Goal: Information Seeking & Learning: Learn about a topic

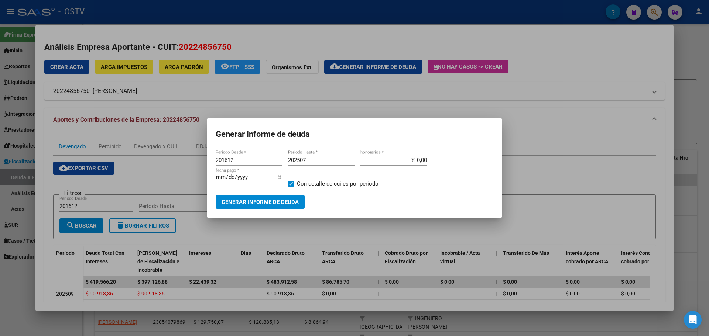
click at [325, 39] on div at bounding box center [354, 168] width 709 height 336
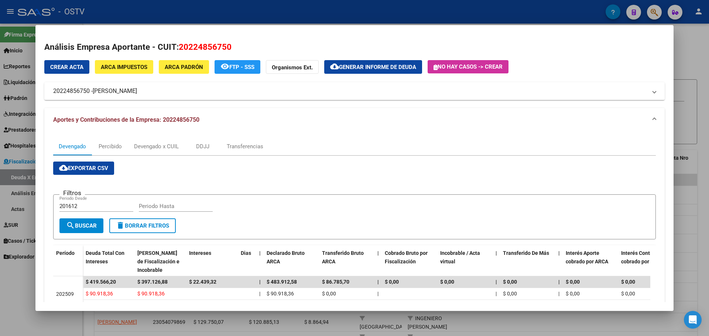
click at [238, 18] on div at bounding box center [354, 168] width 709 height 336
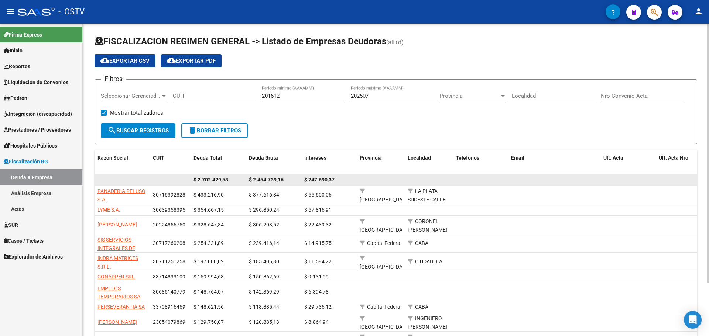
scroll to position [64, 0]
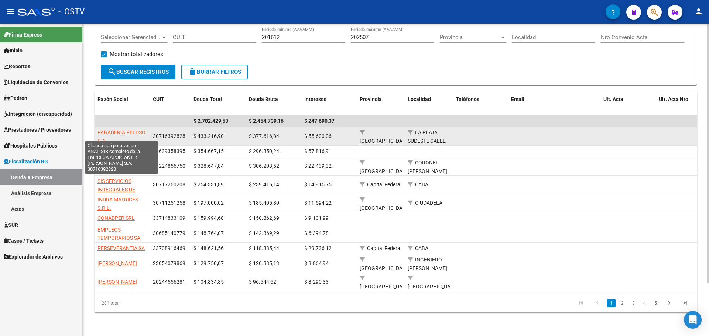
click at [128, 130] on span "PANADERIA PELUSO S.A." at bounding box center [121, 137] width 48 height 14
type textarea "30716392828"
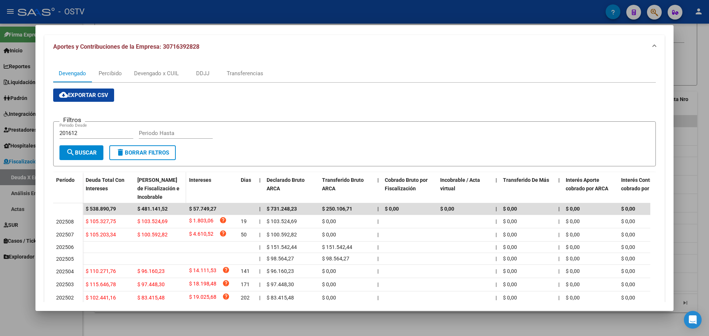
scroll to position [74, 0]
click at [161, 75] on div "Devengado x CUIL" at bounding box center [156, 73] width 45 height 8
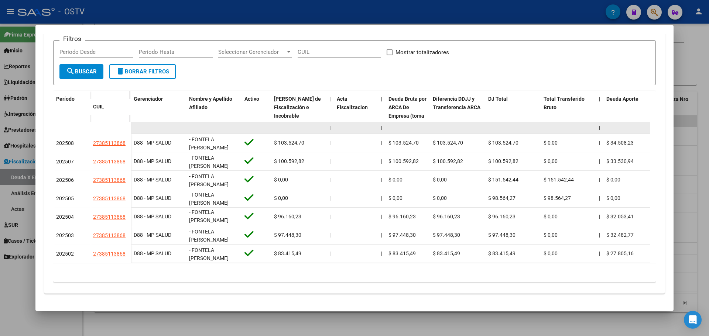
scroll to position [160, 0]
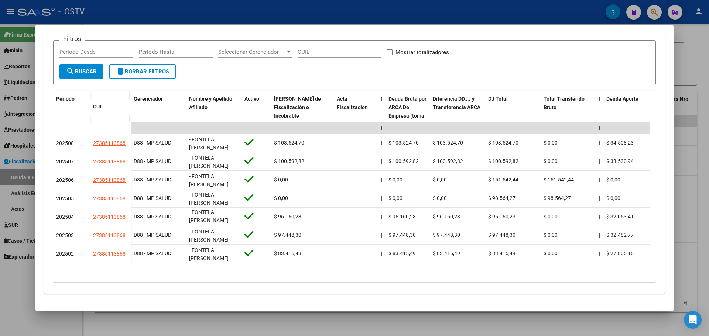
click at [227, 14] on div at bounding box center [354, 168] width 709 height 336
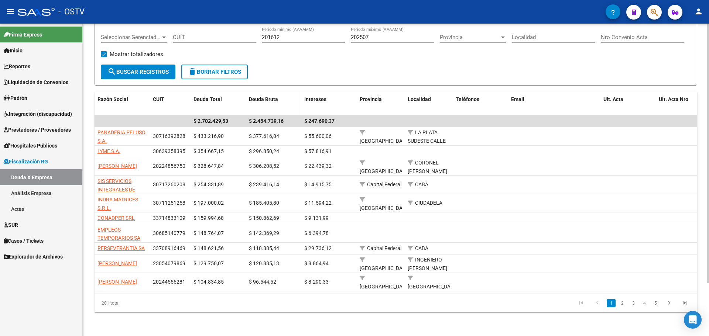
scroll to position [64, 0]
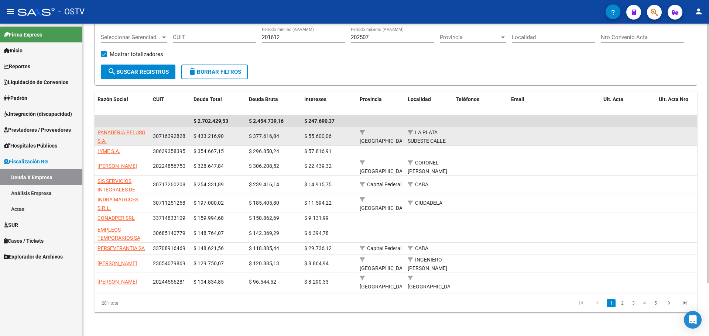
click at [131, 127] on datatable-body-cell "PANADERIA PELUSO S.A." at bounding box center [122, 136] width 55 height 18
click at [124, 130] on span "PANADERIA PELUSO S.A." at bounding box center [121, 137] width 48 height 14
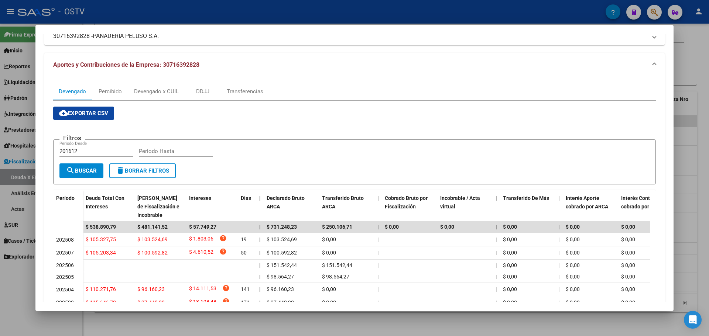
scroll to position [0, 0]
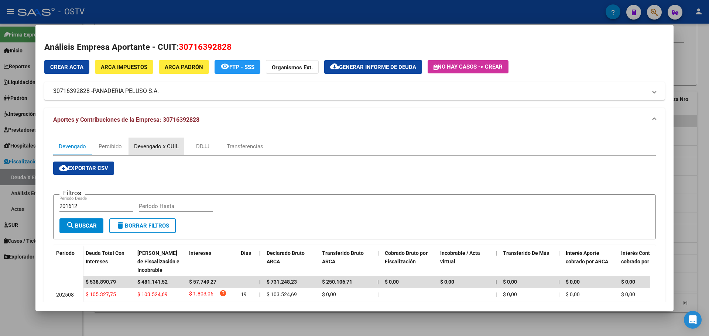
click at [168, 145] on div "Devengado x CUIL" at bounding box center [156, 147] width 45 height 8
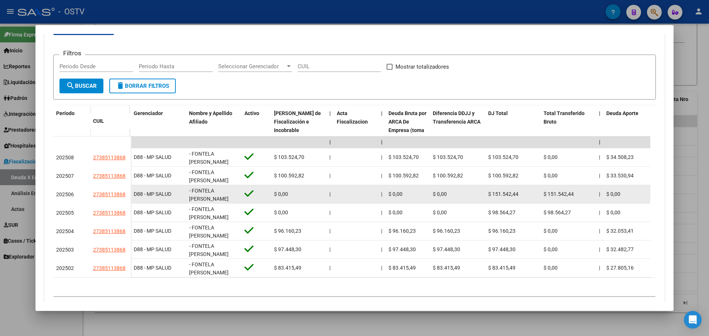
scroll to position [160, 0]
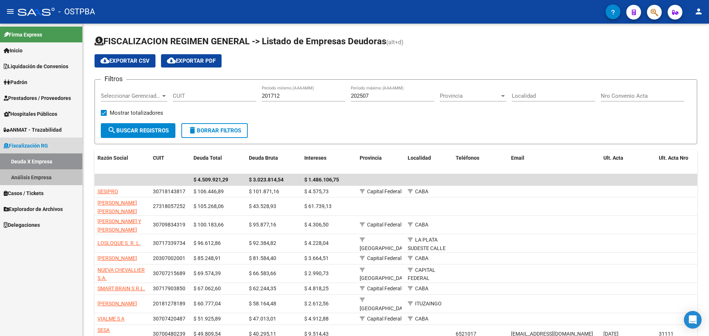
click at [15, 181] on link "Análisis Empresa" at bounding box center [41, 177] width 82 height 16
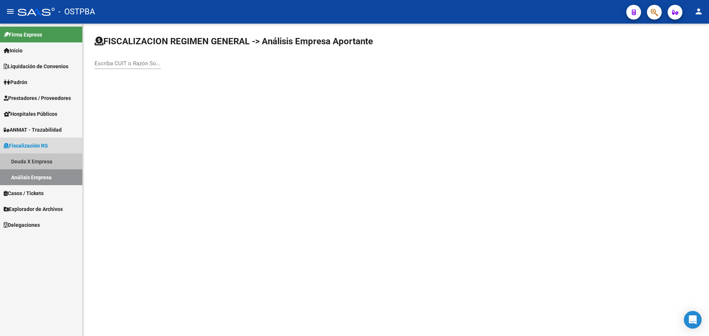
click at [25, 163] on link "Deuda X Empresa" at bounding box center [41, 162] width 82 height 16
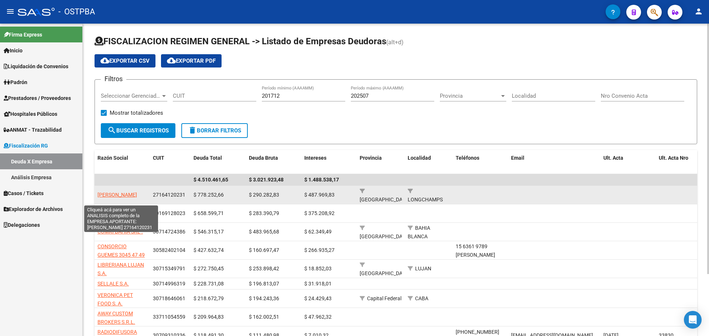
click at [116, 192] on span "FERRARO MARCELA ADRIANA" at bounding box center [117, 195] width 40 height 6
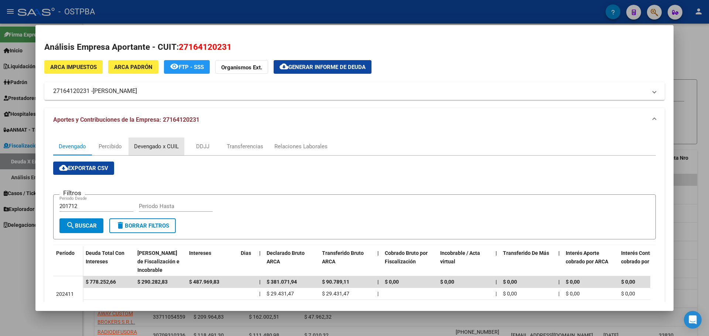
click at [166, 145] on div "Devengado x CUIL" at bounding box center [156, 147] width 45 height 8
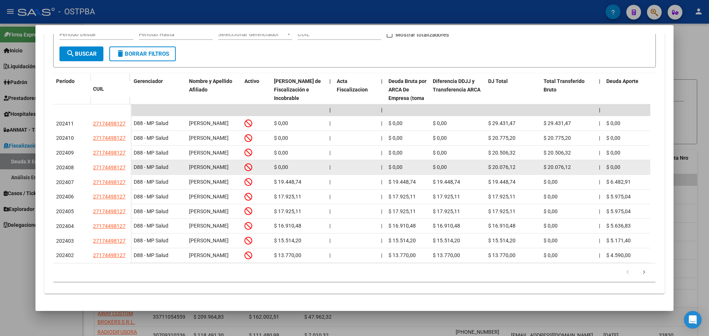
scroll to position [215, 0]
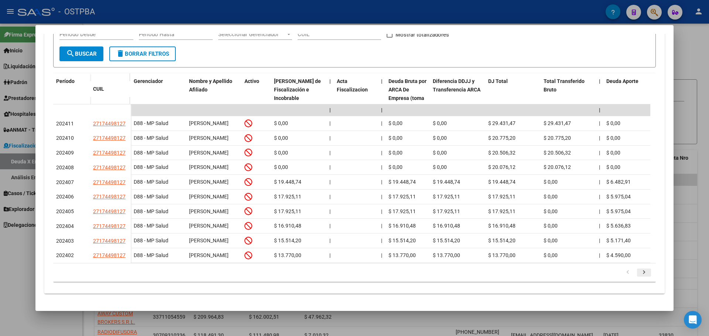
click at [640, 275] on icon "go to next page" at bounding box center [644, 273] width 10 height 9
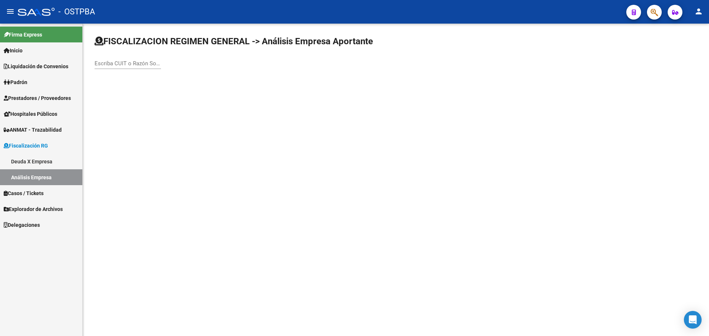
click at [34, 159] on link "Deuda X Empresa" at bounding box center [41, 162] width 82 height 16
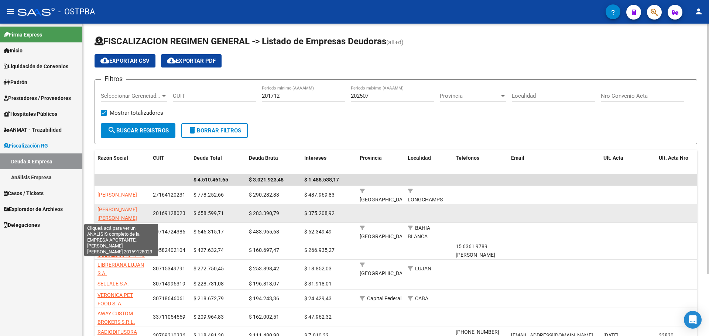
click at [119, 208] on span "MALMSTEN SERGIO FABIAN" at bounding box center [117, 214] width 40 height 14
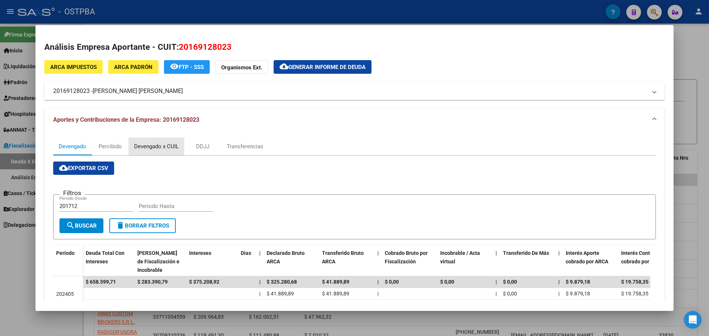
click at [161, 148] on div "Devengado x CUIL" at bounding box center [156, 147] width 45 height 8
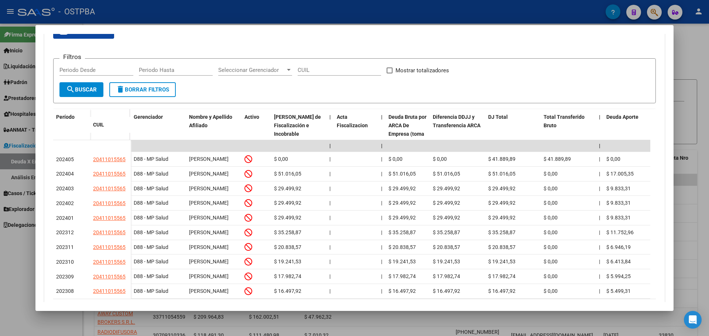
scroll to position [148, 0]
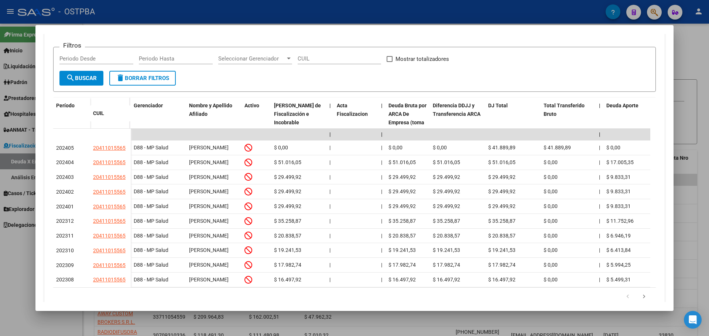
click at [382, 21] on div at bounding box center [354, 168] width 709 height 336
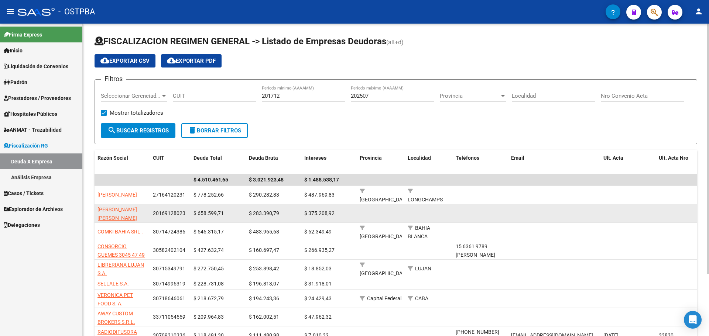
click at [113, 213] on app-link-go-to "MALMSTEN SERGIO FABIAN" at bounding box center [121, 214] width 49 height 17
click at [113, 210] on span "MALMSTEN SERGIO FABIAN" at bounding box center [117, 214] width 40 height 14
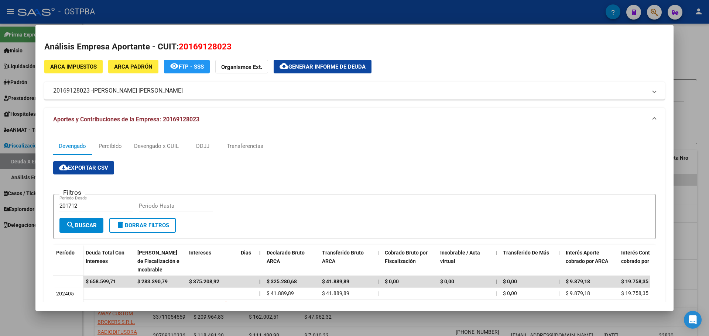
scroll to position [0, 0]
click at [165, 150] on div "Devengado x CUIL" at bounding box center [156, 147] width 45 height 8
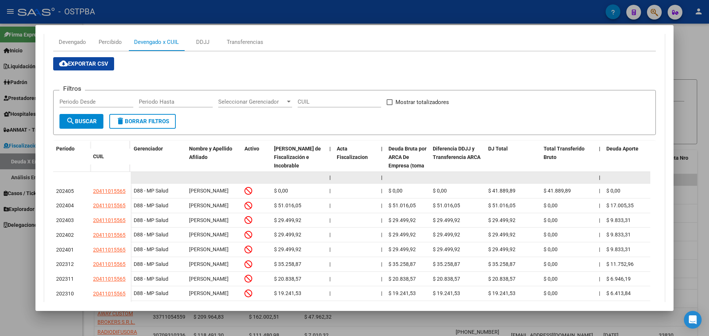
scroll to position [215, 0]
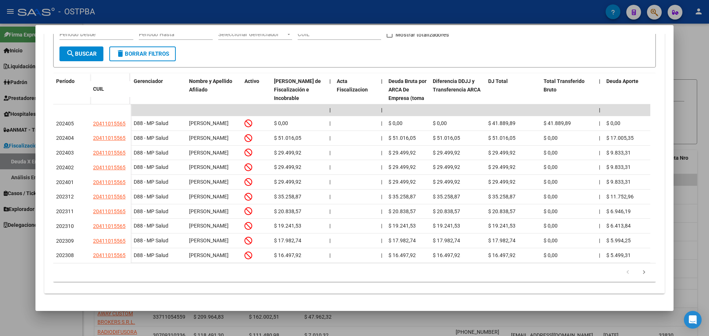
click at [639, 274] on icon "go to next page" at bounding box center [644, 273] width 10 height 9
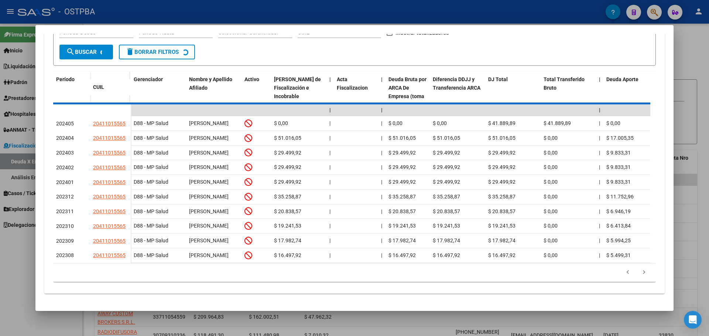
scroll to position [68, 0]
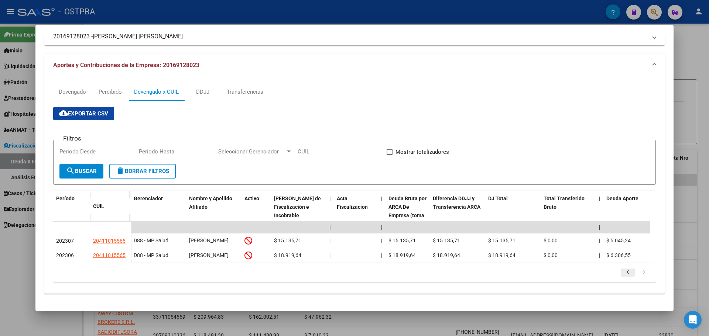
click at [624, 275] on icon "go to previous page" at bounding box center [628, 273] width 10 height 9
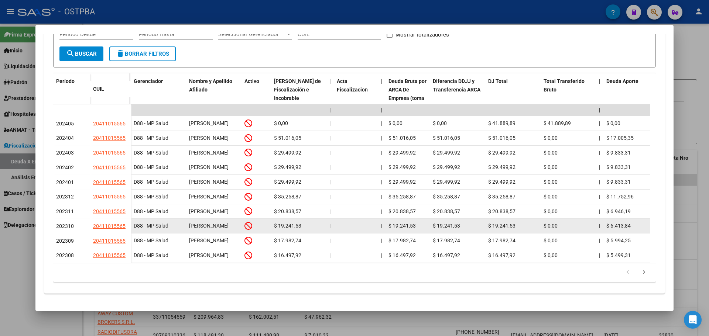
scroll to position [215, 0]
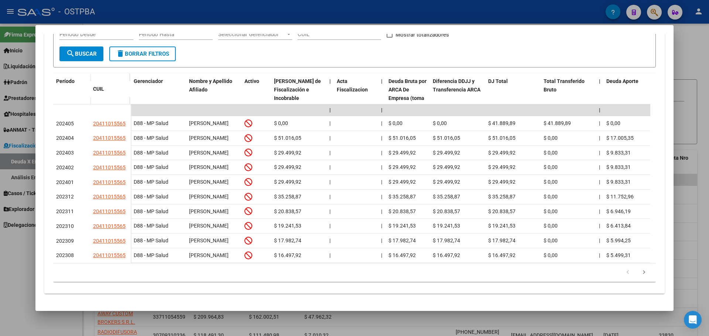
click at [211, 6] on div at bounding box center [354, 168] width 709 height 336
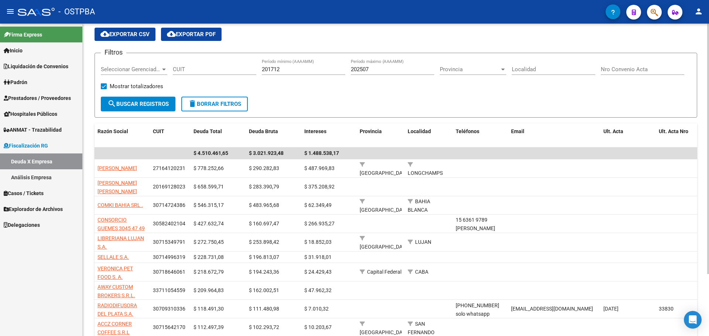
scroll to position [74, 0]
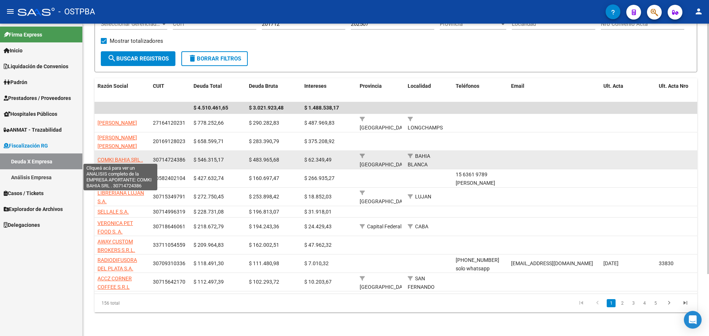
click at [119, 157] on span "COMKI BAHIA SRL ." at bounding box center [119, 160] width 45 height 6
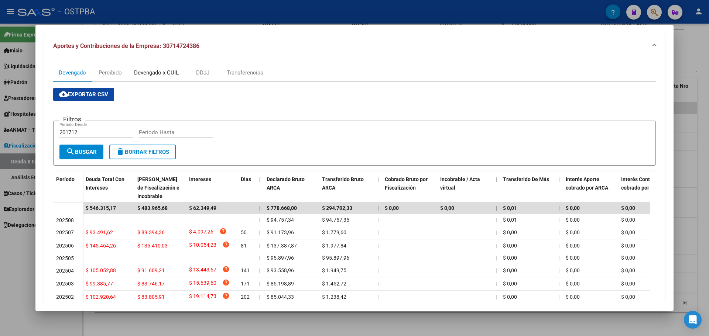
click at [153, 76] on div "Devengado x CUIL" at bounding box center [156, 73] width 45 height 8
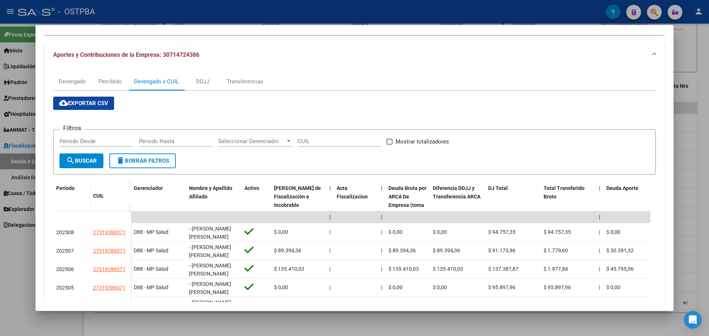
scroll to position [0, 0]
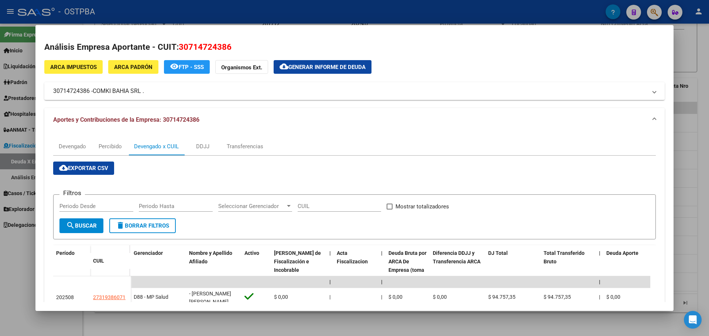
click at [381, 115] on mat-expansion-panel-header "Aportes y Contribuciones de la Empresa: 30714724386" at bounding box center [354, 120] width 620 height 24
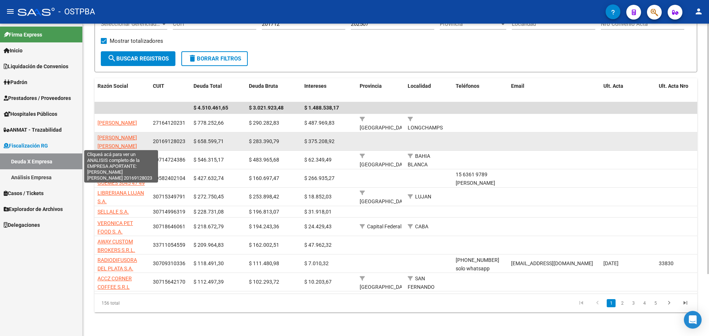
click at [113, 135] on span "MALMSTEN SERGIO FABIAN" at bounding box center [117, 142] width 40 height 14
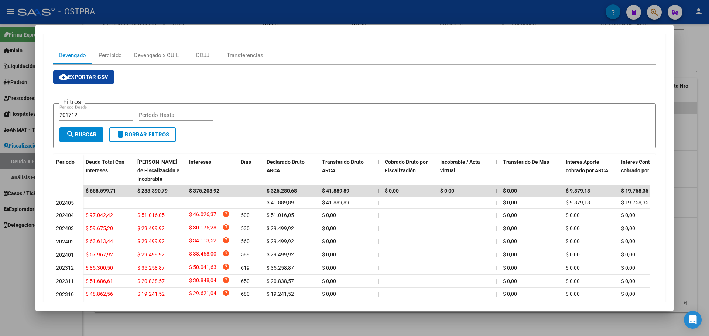
scroll to position [90, 0]
click at [159, 55] on div "Devengado x CUIL" at bounding box center [156, 56] width 45 height 8
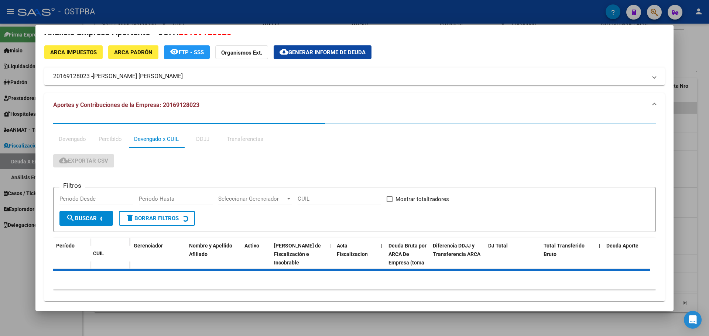
scroll to position [23, 0]
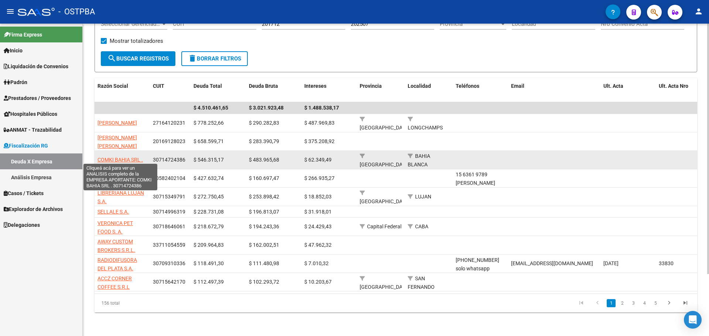
click at [115, 157] on span "COMKI BAHIA SRL ." at bounding box center [119, 160] width 45 height 6
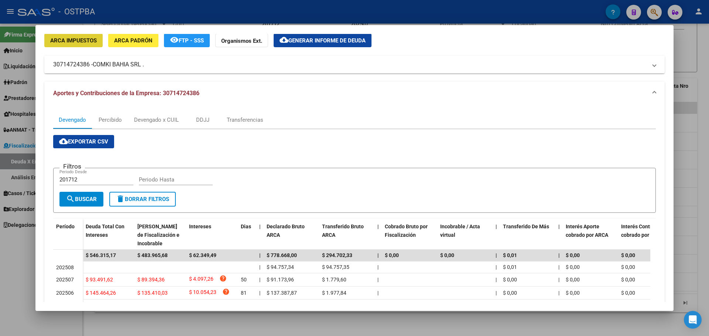
scroll to position [23, 0]
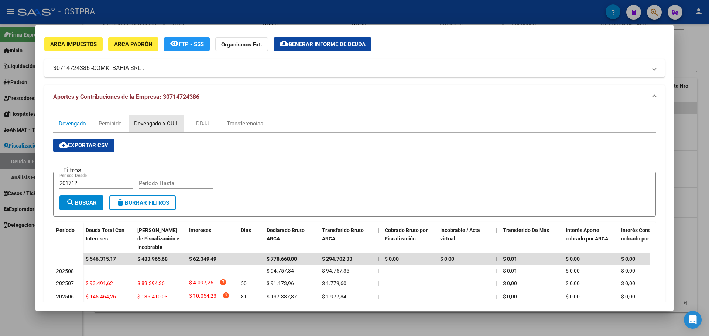
click at [159, 124] on div "Devengado x CUIL" at bounding box center [156, 124] width 45 height 8
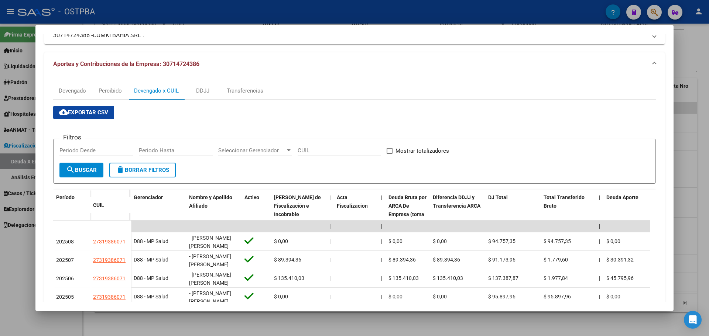
scroll to position [0, 0]
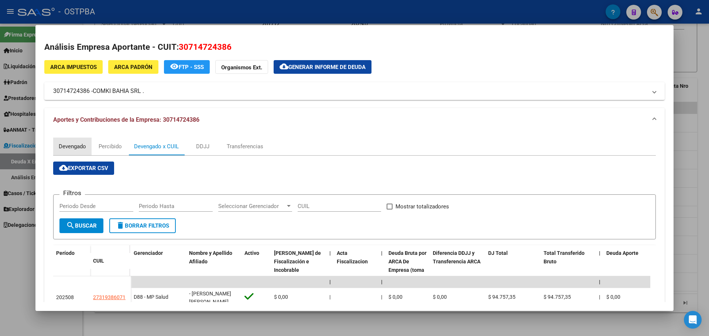
click at [79, 149] on div "Devengado" at bounding box center [72, 147] width 27 height 8
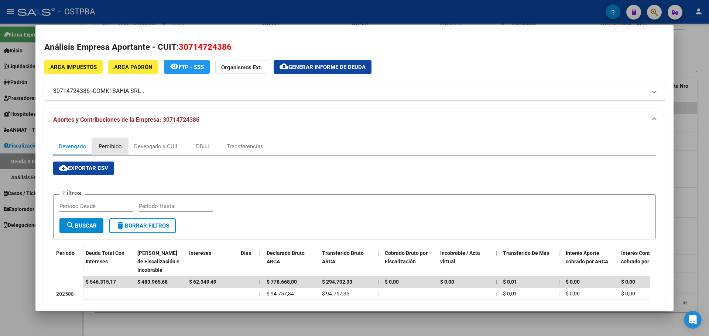
click at [122, 147] on div "Percibido" at bounding box center [110, 147] width 37 height 18
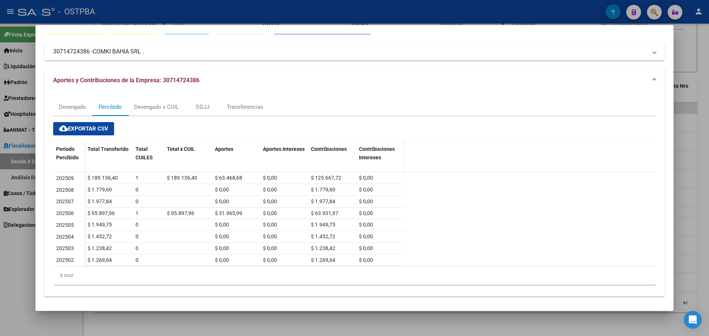
scroll to position [42, 0]
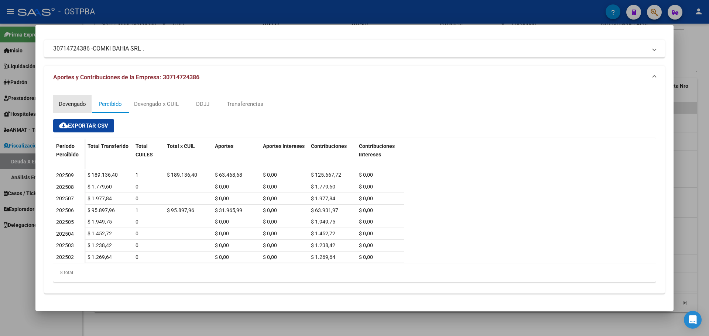
click at [70, 107] on div "Devengado" at bounding box center [72, 104] width 27 height 8
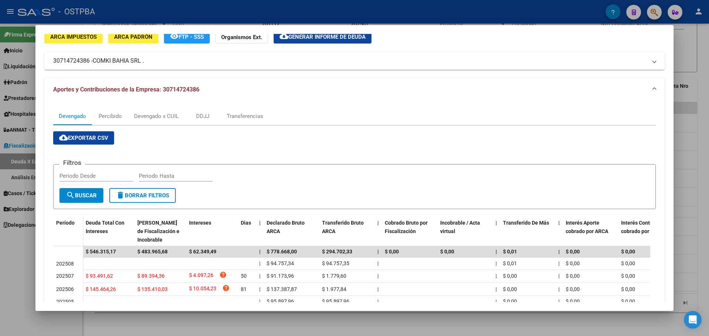
scroll to position [0, 0]
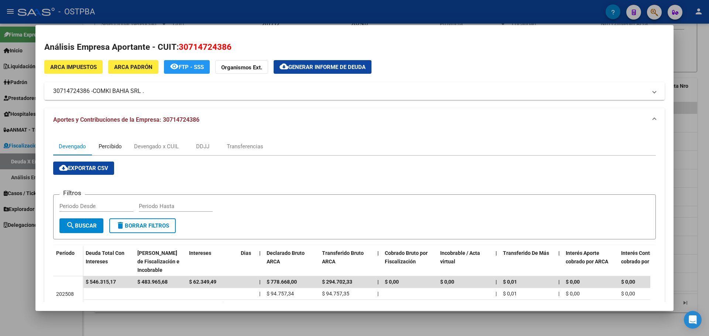
click at [117, 148] on div "Percibido" at bounding box center [110, 147] width 23 height 8
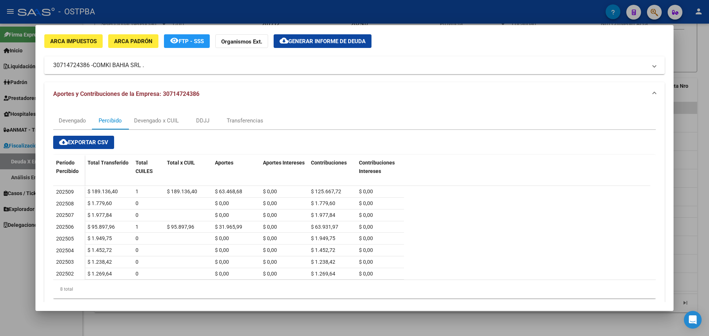
scroll to position [37, 0]
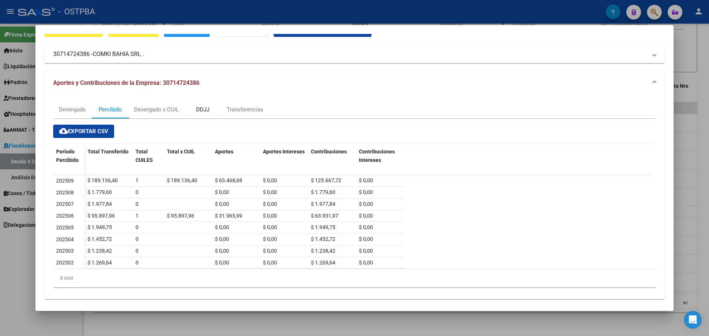
click at [203, 110] on div "DDJJ" at bounding box center [202, 110] width 13 height 8
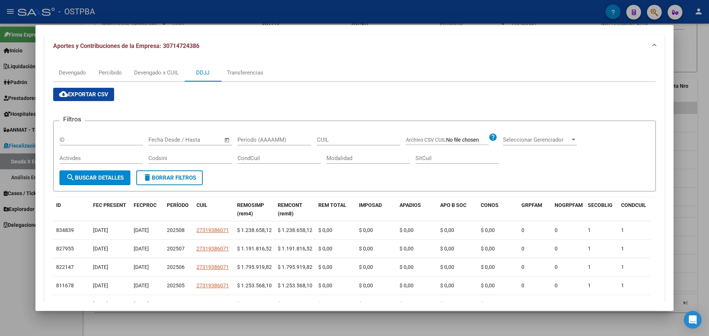
scroll to position [148, 0]
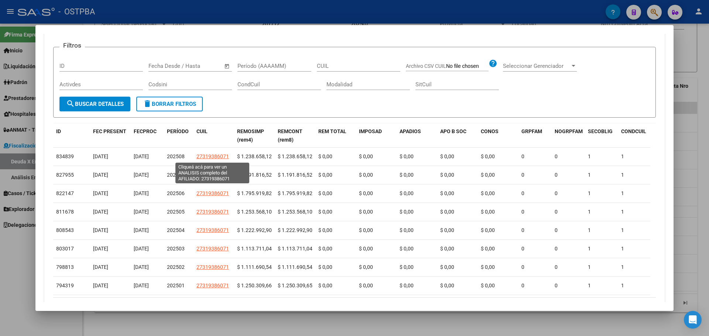
click at [222, 157] on span "27319386071" at bounding box center [212, 157] width 32 height 6
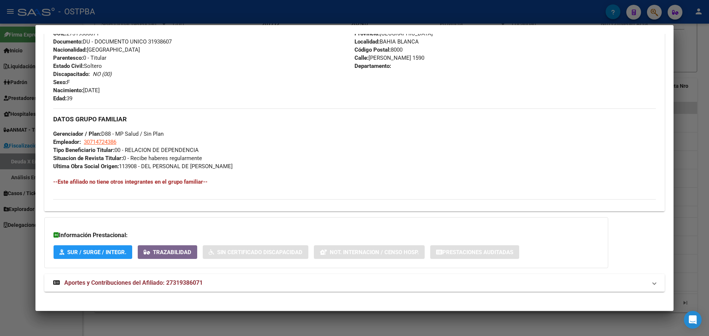
scroll to position [285, 0]
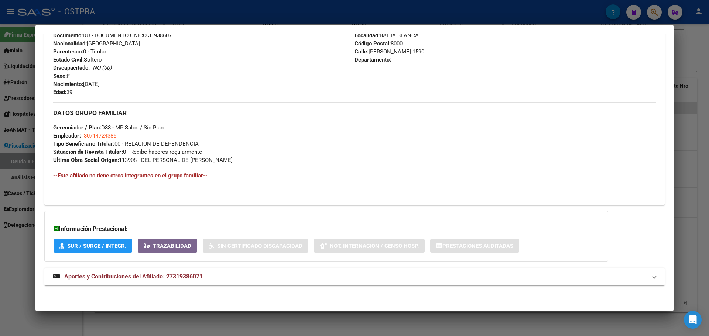
click at [203, 273] on span "Aportes y Contribuciones del Afiliado: 27319386071" at bounding box center [133, 276] width 138 height 7
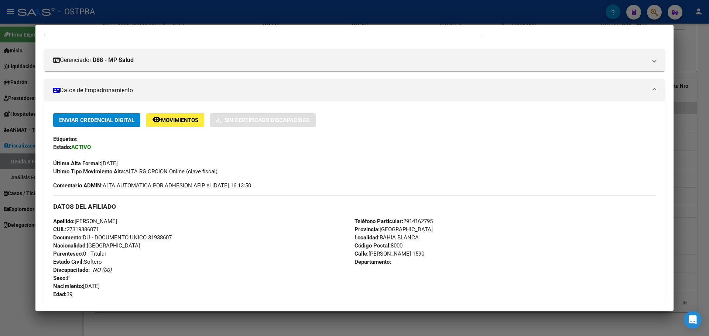
scroll to position [0, 0]
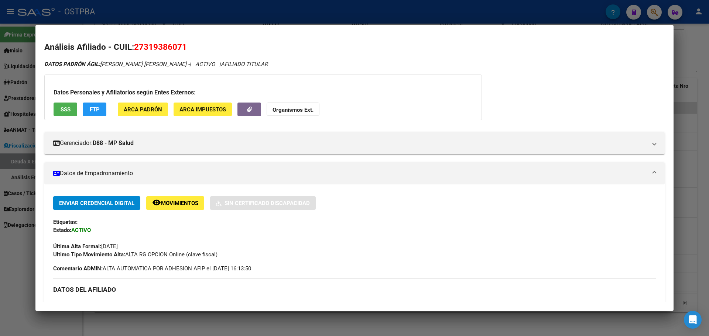
click at [610, 61] on div "DATOS PADRÓN ÁGIL: PARRONDO SOLANGE ANABEL - | ACTIVO | AFILIADO TITULAR" at bounding box center [354, 64] width 620 height 8
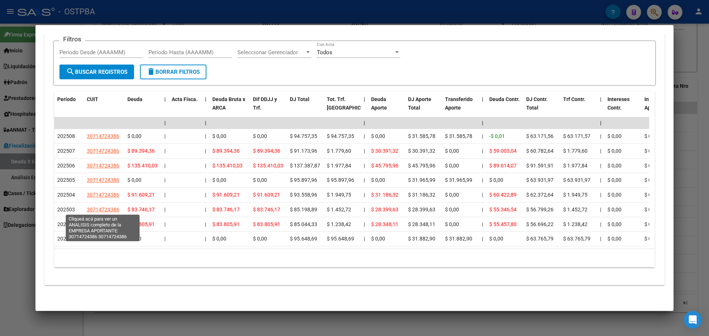
scroll to position [473, 0]
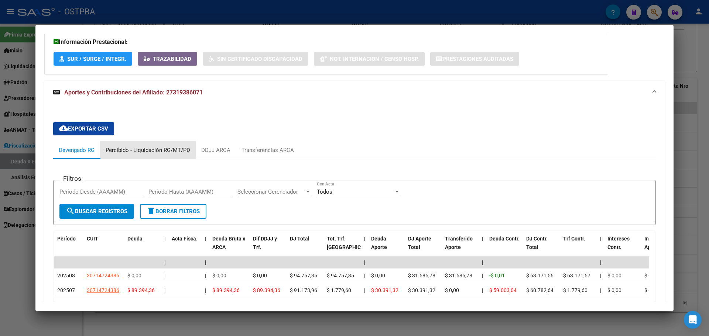
click at [142, 149] on div "Percibido - Liquidación RG/MT/PD" at bounding box center [148, 150] width 85 height 8
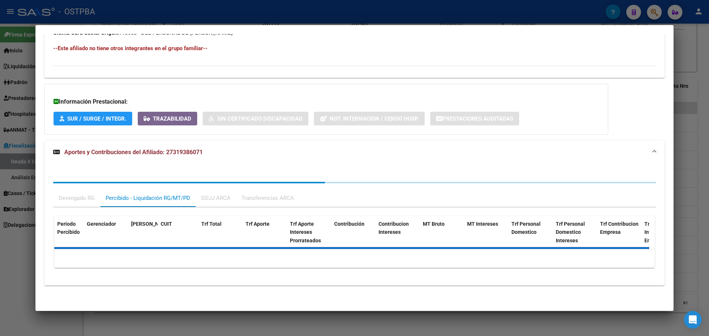
scroll to position [413, 0]
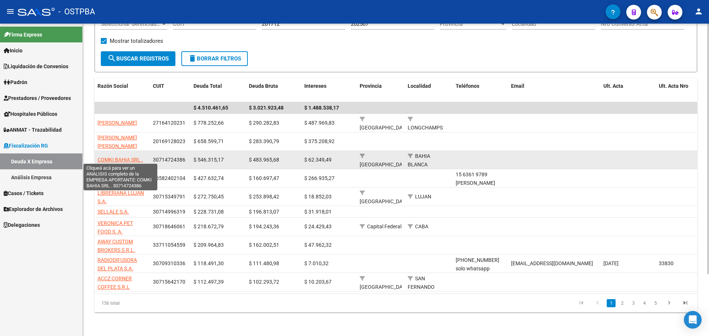
click at [121, 157] on span "COMKI BAHIA SRL ." at bounding box center [119, 160] width 45 height 6
type textarea "30714724386"
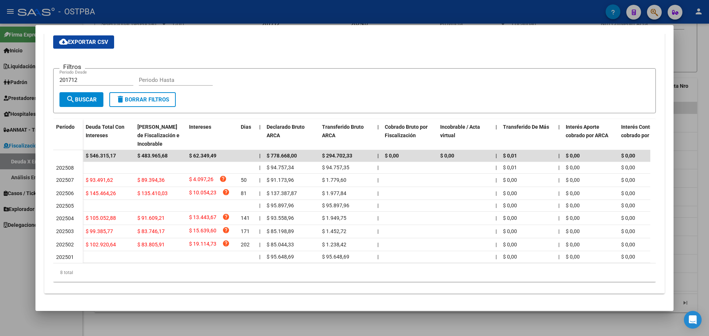
scroll to position [0, 0]
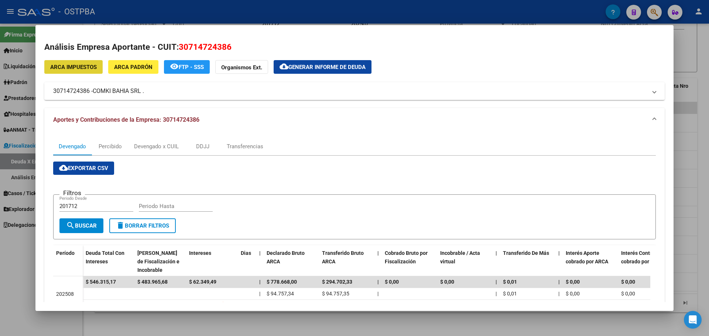
click at [318, 69] on span "Generar informe de deuda" at bounding box center [326, 67] width 77 height 7
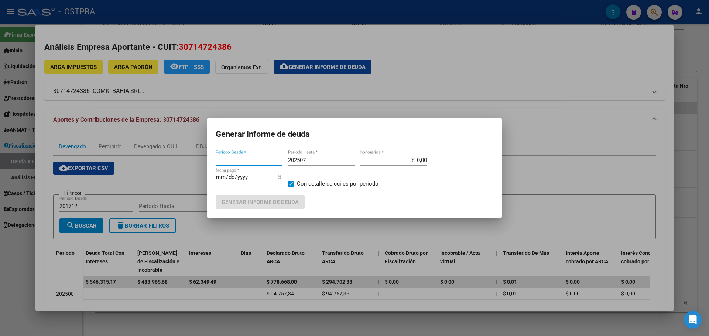
type input "201712"
click at [274, 204] on span "Generar informe de deuda" at bounding box center [260, 202] width 77 height 7
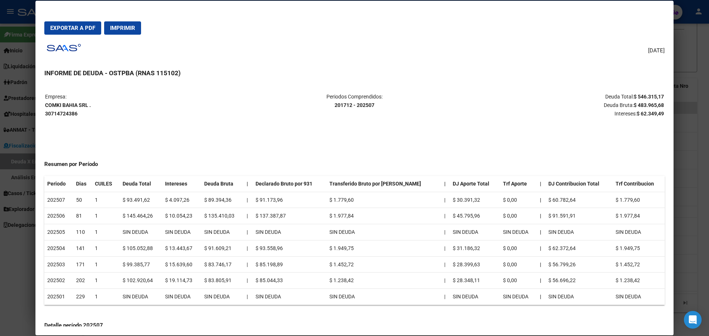
click at [116, 25] on span "Imprimir" at bounding box center [122, 28] width 25 height 7
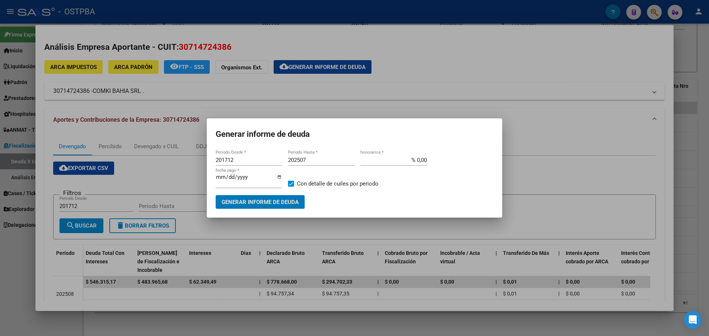
click at [374, 106] on div at bounding box center [354, 168] width 709 height 336
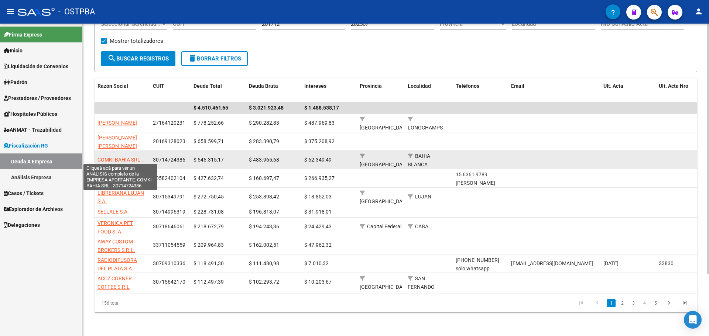
click at [125, 158] on span "COMKI BAHIA SRL ." at bounding box center [119, 160] width 45 height 6
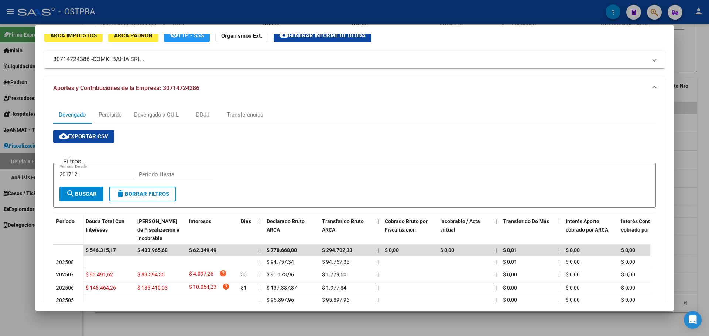
scroll to position [23, 0]
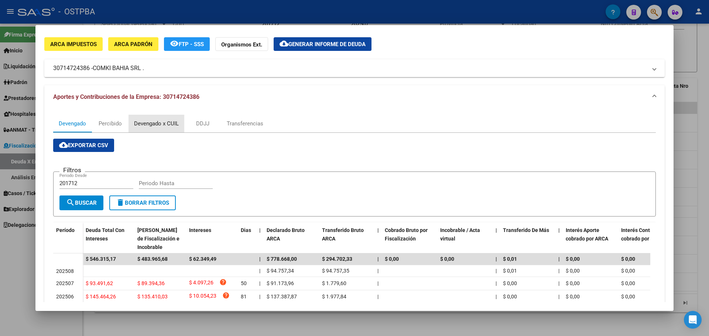
click at [159, 127] on div "Devengado x CUIL" at bounding box center [156, 124] width 45 height 8
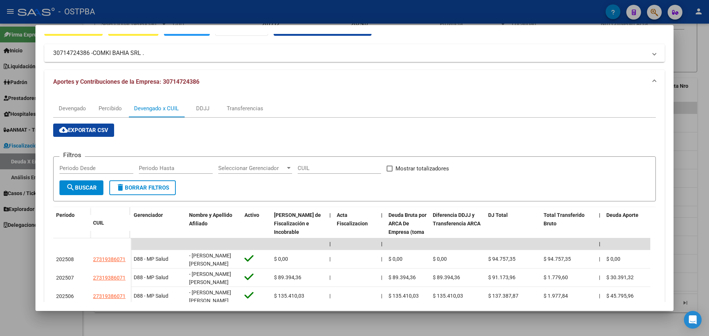
scroll to position [0, 0]
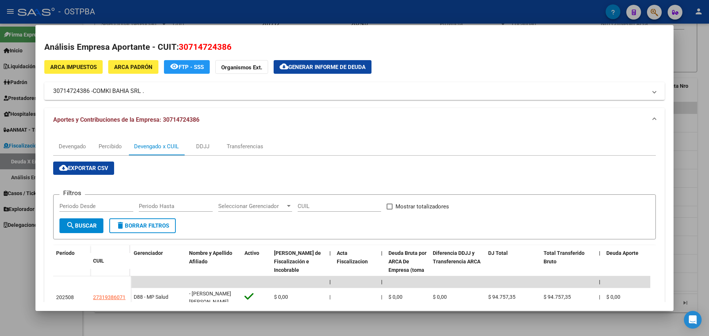
click at [319, 114] on mat-expansion-panel-header "Aportes y Contribuciones de la Empresa: 30714724386" at bounding box center [354, 120] width 620 height 24
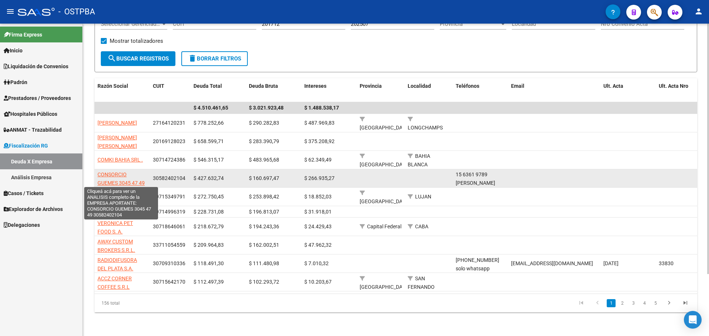
click at [111, 173] on span "CONSORCIO GUEMES 3045 47 49" at bounding box center [120, 179] width 47 height 14
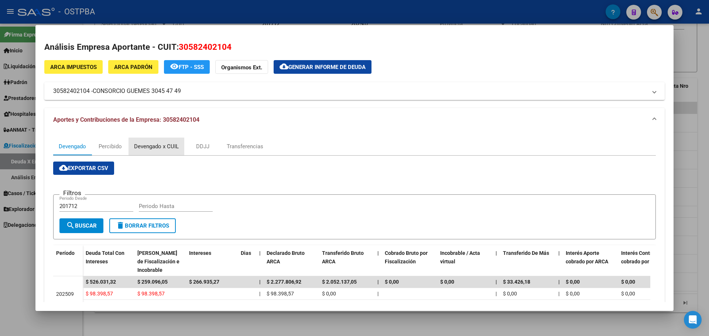
click at [152, 144] on div "Devengado x CUIL" at bounding box center [156, 147] width 45 height 8
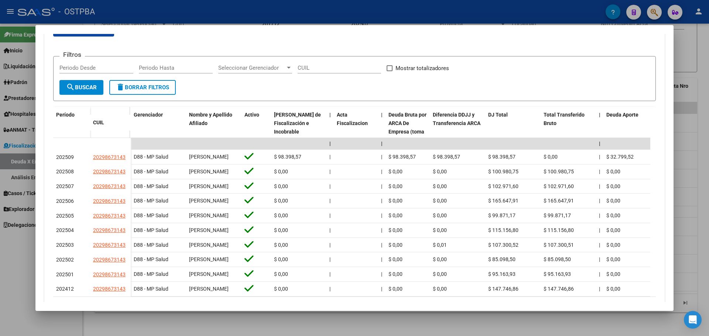
scroll to position [148, 0]
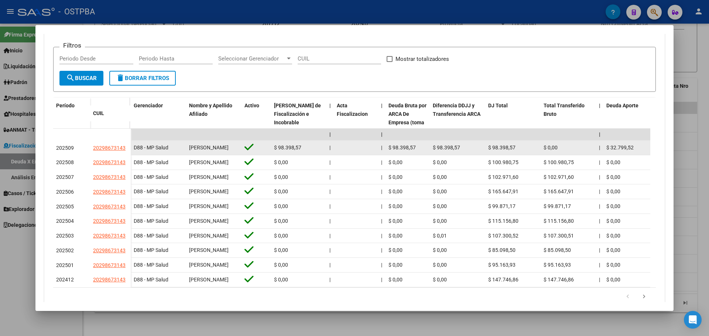
drag, startPoint x: 106, startPoint y: 150, endPoint x: 91, endPoint y: 150, distance: 14.8
click at [91, 150] on datatable-body-cell "20298673143" at bounding box center [110, 148] width 41 height 15
copy span "20298673143"
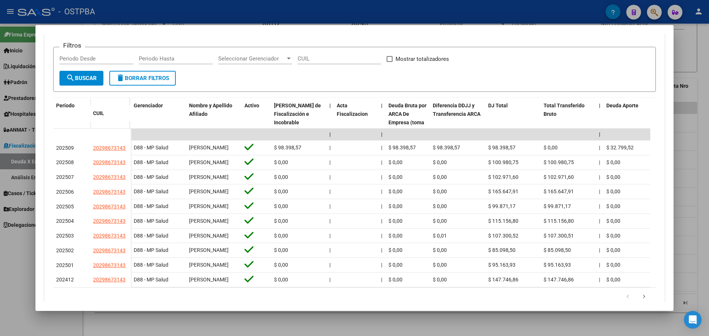
click at [228, 85] on form "Filtros Periodo Desde Periodo Hasta Seleccionar Gerenciador Seleccionar Gerenci…" at bounding box center [354, 69] width 603 height 45
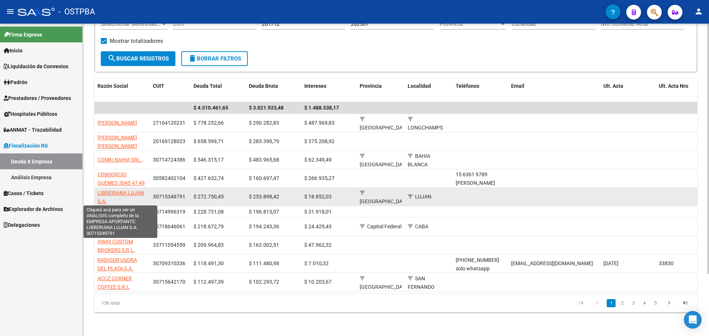
click at [131, 191] on span "LIBRERIANA LUJAN S.A." at bounding box center [120, 197] width 47 height 14
type textarea "30715349791"
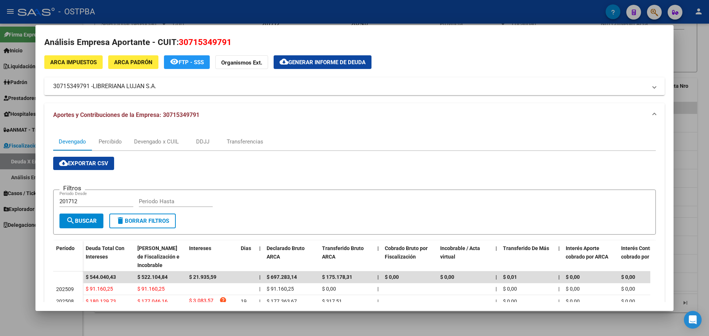
scroll to position [0, 0]
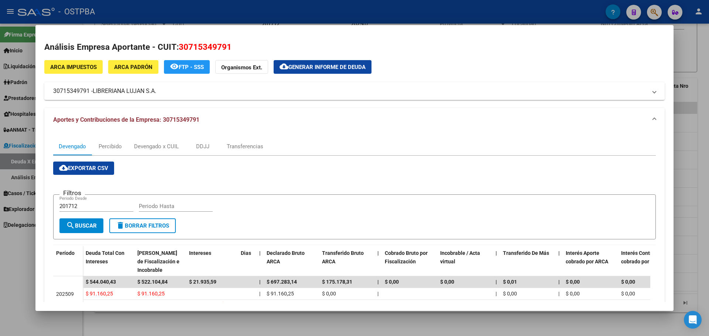
click at [299, 67] on span "Generar informe de deuda" at bounding box center [326, 67] width 77 height 7
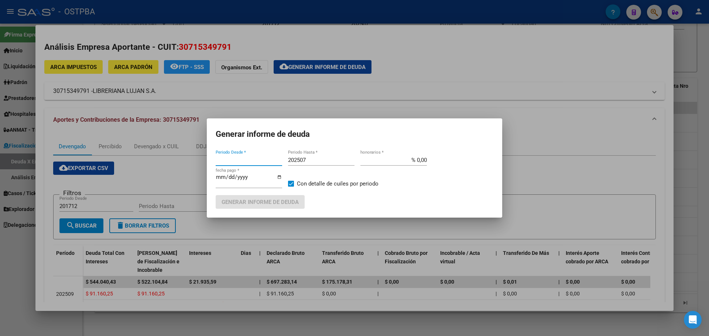
type input "201712"
click at [275, 200] on span "Generar informe de deuda" at bounding box center [260, 202] width 77 height 7
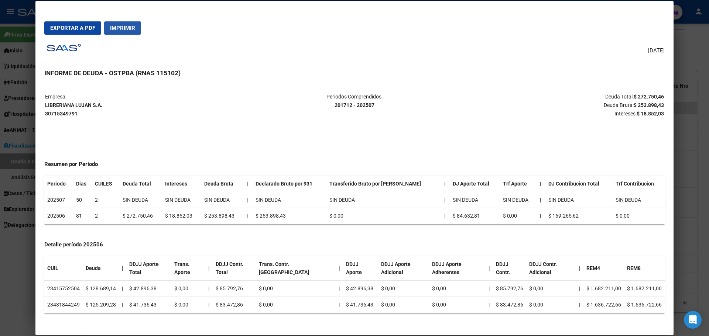
click at [118, 24] on button "Imprimir" at bounding box center [122, 27] width 37 height 13
click at [289, 30] on mat-dialog-actions "Exportar a PDF Imprimir" at bounding box center [354, 28] width 620 height 25
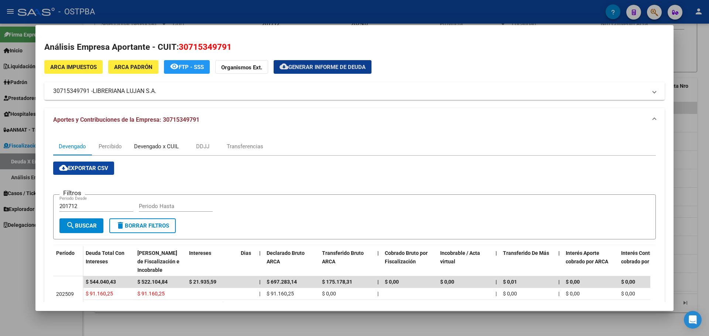
click at [159, 148] on div "Devengado x CUIL" at bounding box center [156, 147] width 45 height 8
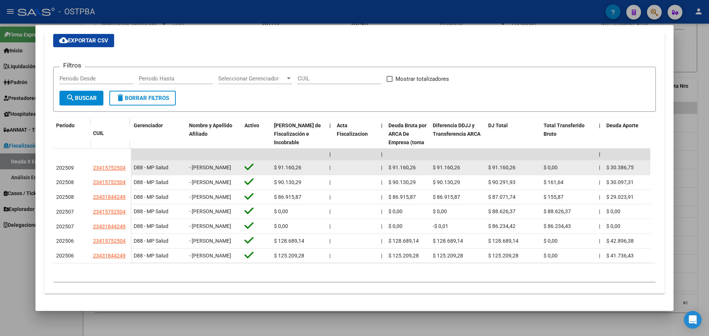
scroll to position [160, 0]
drag, startPoint x: 127, startPoint y: 135, endPoint x: 107, endPoint y: 140, distance: 19.8
click at [87, 161] on div "202509 23415752504" at bounding box center [92, 168] width 78 height 15
copy div "23415752504"
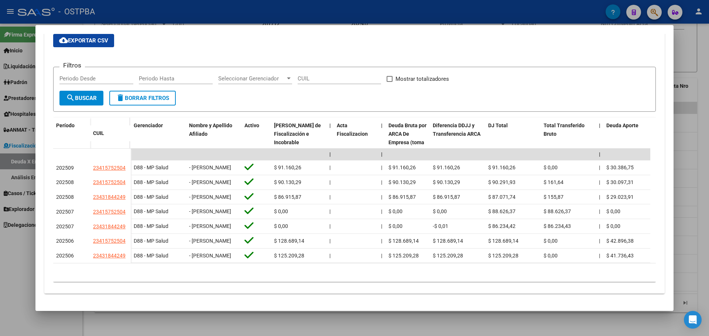
click at [375, 68] on form "Filtros Periodo Desde Periodo Hasta Seleccionar Gerenciador Seleccionar Gerenci…" at bounding box center [354, 89] width 603 height 45
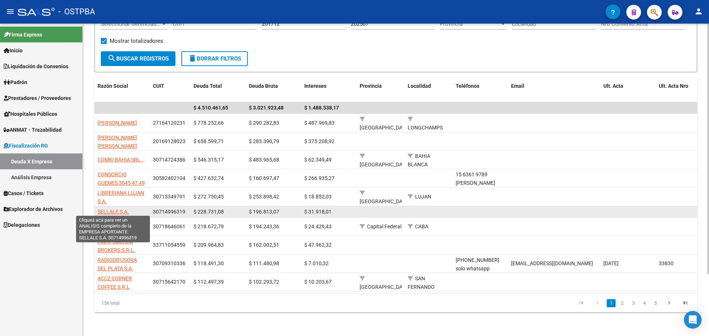
click at [121, 211] on span "SELLALE S.A." at bounding box center [112, 212] width 31 height 6
type textarea "30714996319"
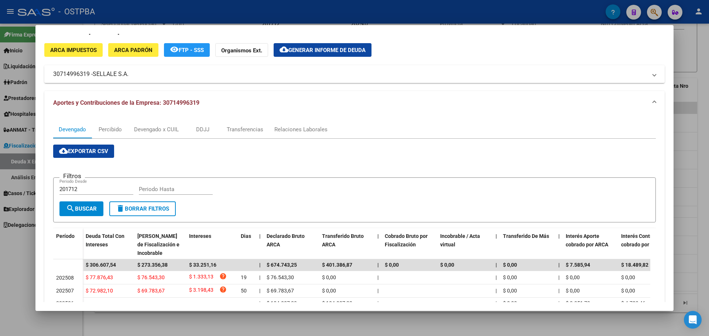
scroll to position [0, 0]
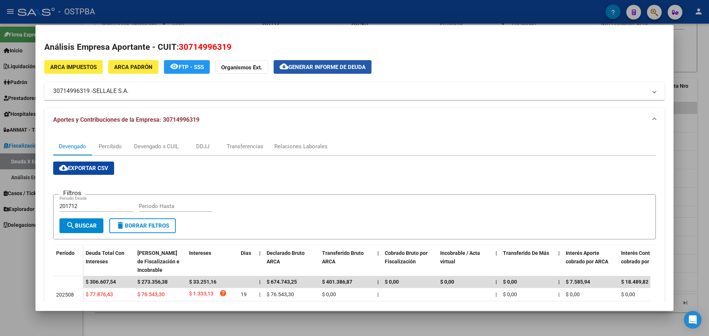
click at [319, 68] on span "Generar informe de deuda" at bounding box center [326, 67] width 77 height 7
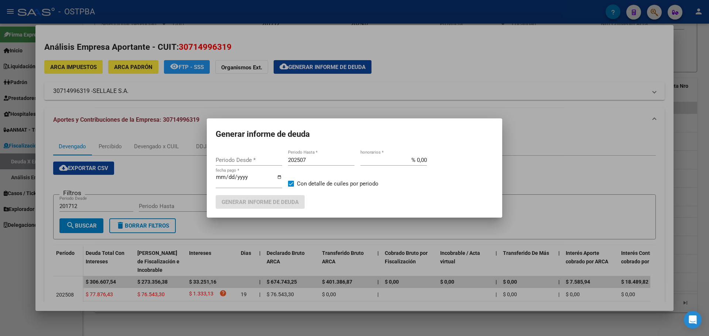
type input "201712"
click at [267, 201] on span "Generar informe de deuda" at bounding box center [260, 202] width 77 height 7
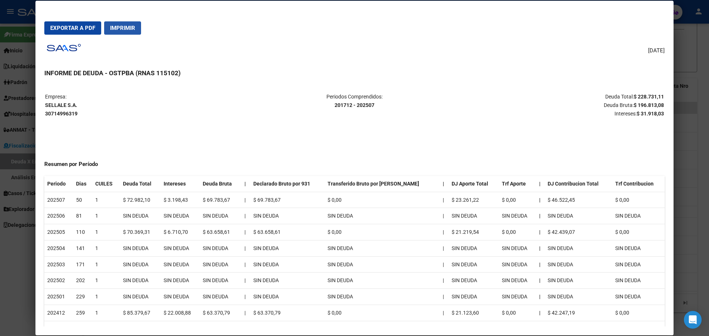
click at [132, 29] on span "Imprimir" at bounding box center [122, 28] width 25 height 7
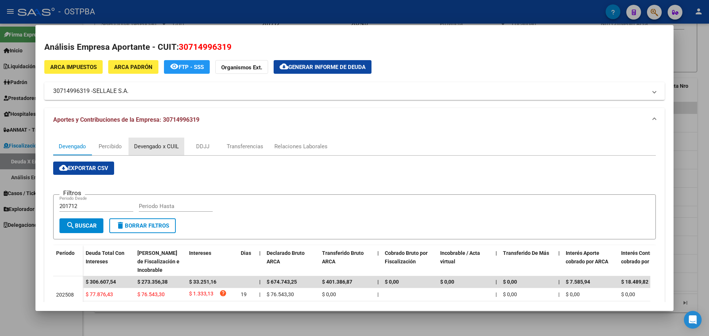
click at [154, 147] on div "Devengado x CUIL" at bounding box center [156, 147] width 45 height 8
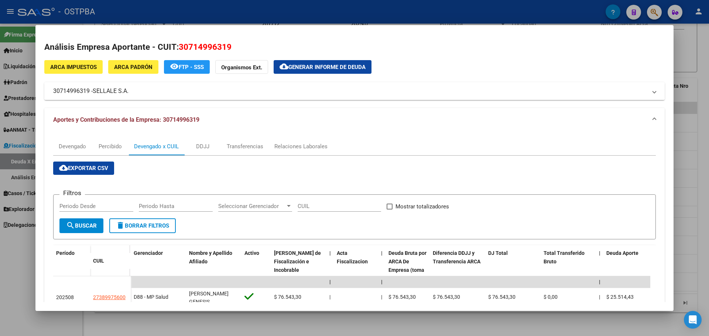
click at [293, 87] on mat-panel-title "30714996319 - SELLALE S.A." at bounding box center [350, 91] width 594 height 9
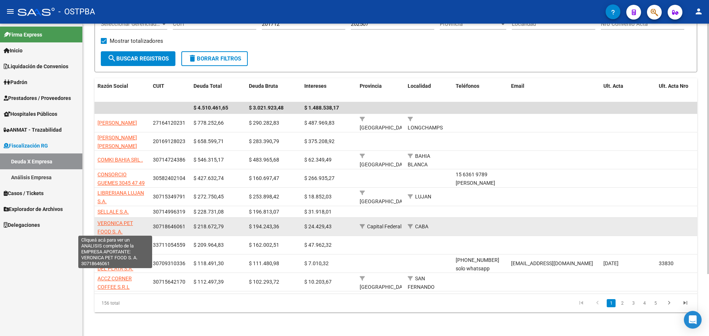
click at [118, 223] on span "VERONICA PET FOOD S. A." at bounding box center [114, 227] width 35 height 14
type textarea "30718646061"
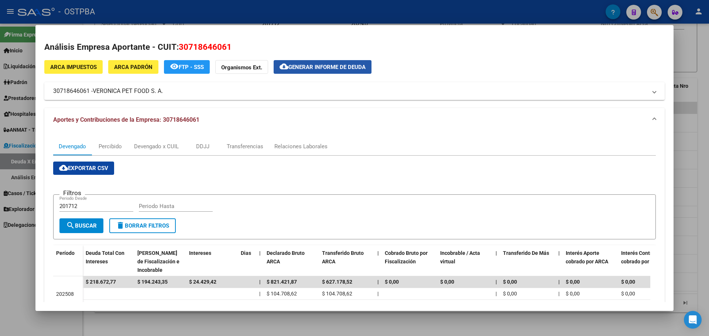
click at [344, 66] on span "Generar informe de deuda" at bounding box center [326, 67] width 77 height 7
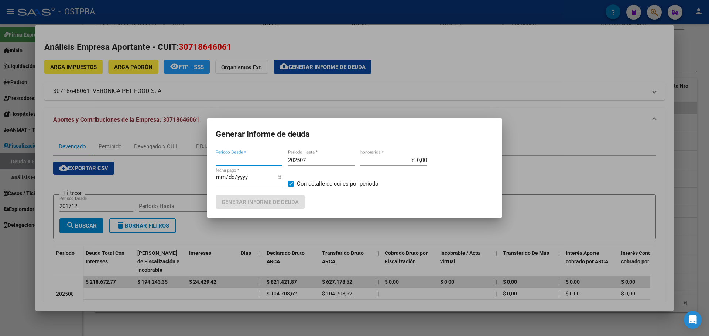
type input "201712"
click at [270, 200] on span "Generar informe de deuda" at bounding box center [260, 202] width 77 height 7
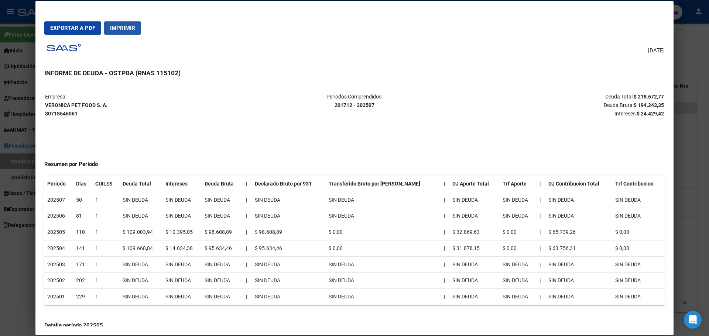
click at [129, 30] on span "Imprimir" at bounding box center [122, 28] width 25 height 7
click at [124, 28] on span "Imprimir" at bounding box center [122, 28] width 25 height 7
click at [562, 84] on div "08/10/2025 INFORME DE DEUDA - OSTPBA (RNAS 115102) Empresa: VERONICA PET FOOD S…" at bounding box center [354, 184] width 620 height 286
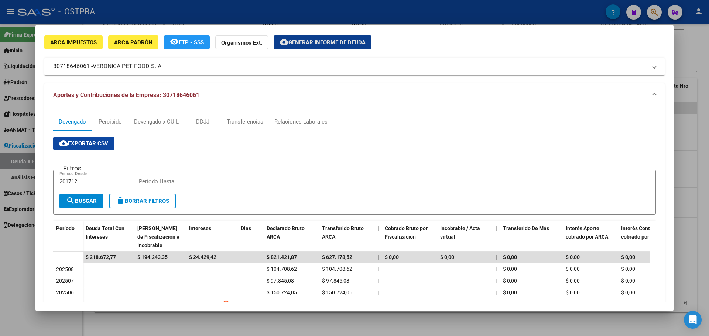
scroll to position [37, 0]
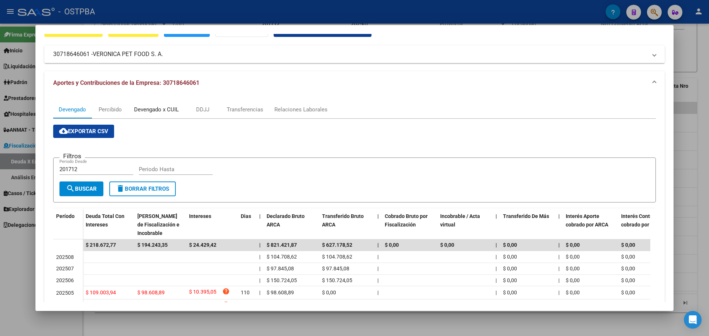
click at [154, 110] on div "Devengado x CUIL" at bounding box center [156, 110] width 45 height 8
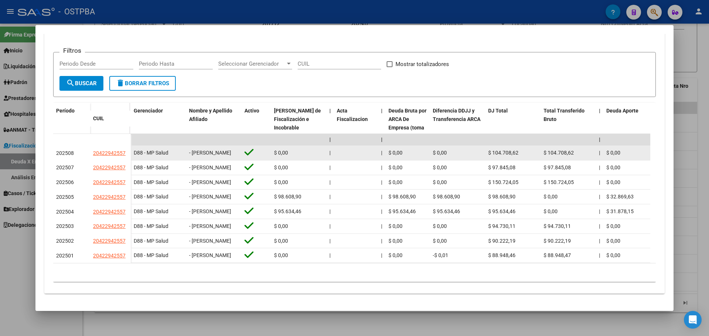
scroll to position [170, 0]
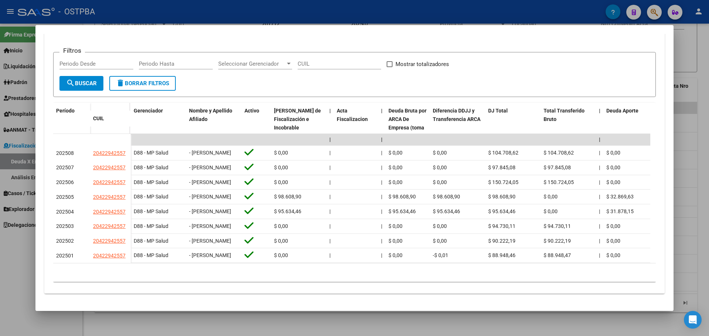
click at [415, 52] on form "Filtros Periodo Desde Periodo Hasta Seleccionar Gerenciador Seleccionar Gerenci…" at bounding box center [354, 74] width 603 height 45
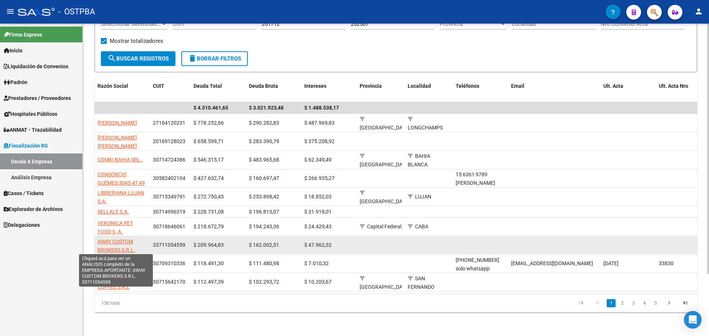
click at [123, 241] on span "AWAY CUSTOM BROKERS S.R.L." at bounding box center [116, 246] width 38 height 14
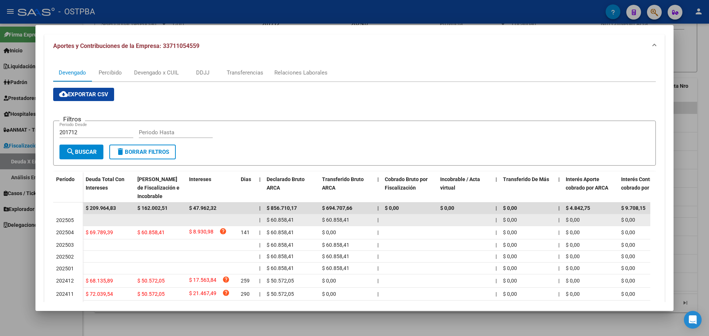
scroll to position [37, 0]
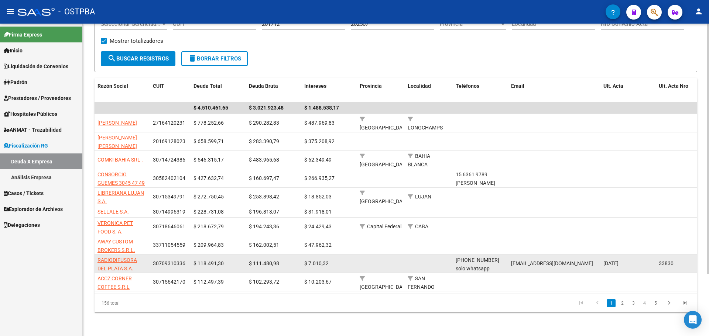
click at [125, 261] on app-link-go-to "RADIODIFUSORA DEL PLATA S.A." at bounding box center [121, 264] width 49 height 17
click at [117, 260] on span "RADIODIFUSORA DEL PLATA S.A." at bounding box center [117, 264] width 40 height 14
type textarea "30709310336"
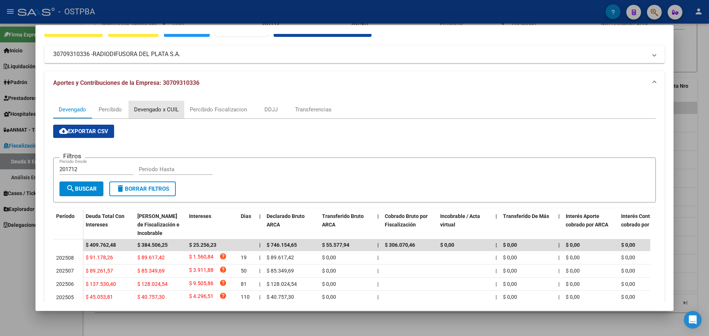
click at [148, 111] on div "Devengado x CUIL" at bounding box center [156, 110] width 45 height 8
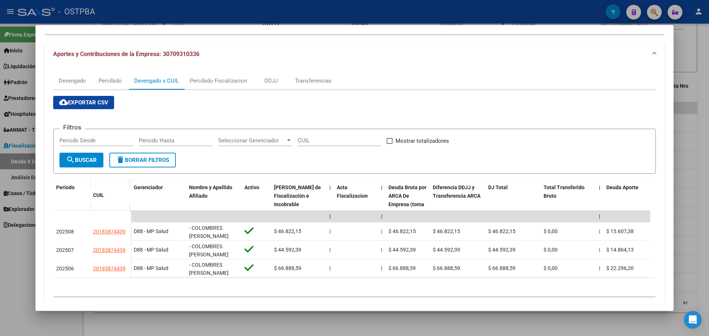
scroll to position [74, 0]
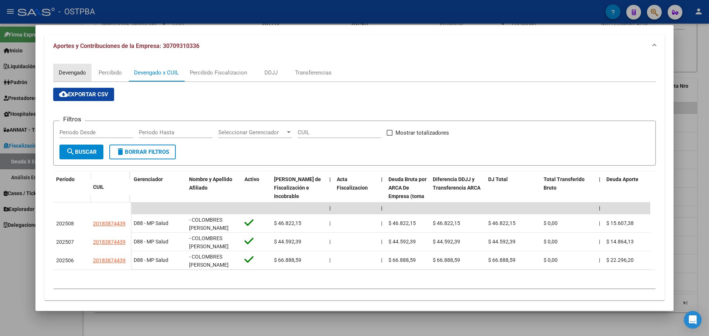
click at [76, 74] on div "Devengado" at bounding box center [72, 73] width 27 height 8
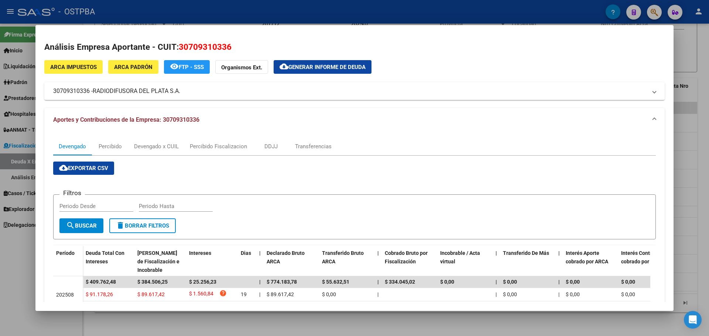
click at [301, 67] on span "Generar informe de deuda" at bounding box center [326, 67] width 77 height 7
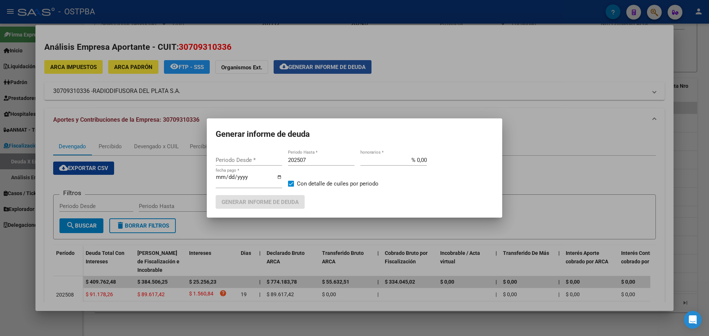
type input "202106"
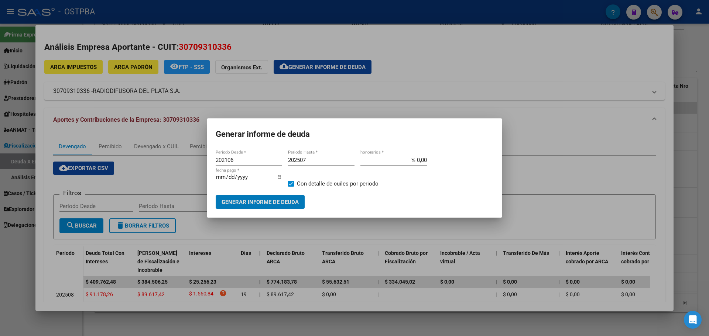
click at [285, 197] on button "Generar informe de deuda" at bounding box center [260, 202] width 89 height 14
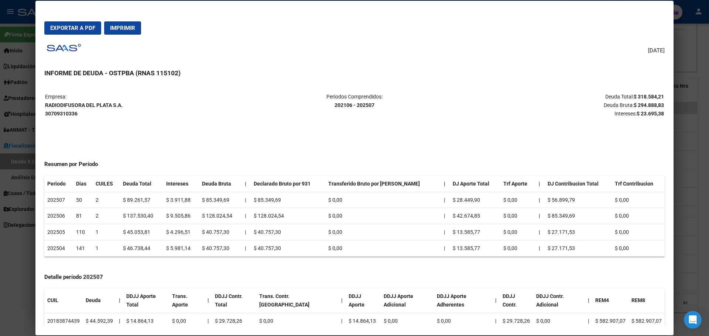
click at [128, 27] on span "Imprimir" at bounding box center [122, 28] width 25 height 7
click at [210, 41] on div "08/10/2025 INFORME DE DEUDA - OSTPBA (RNAS 115102) Empresa: RADIODIFUSORA DEL P…" at bounding box center [354, 184] width 620 height 286
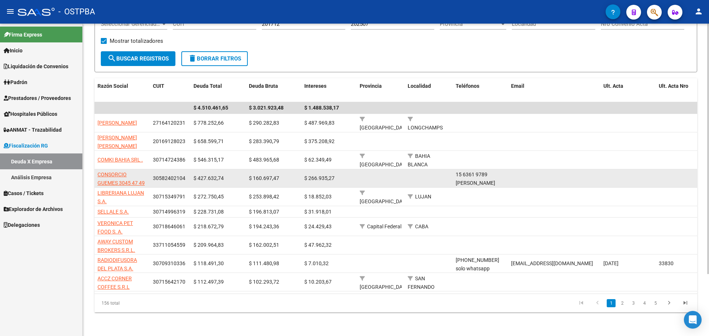
drag, startPoint x: 620, startPoint y: 306, endPoint x: 411, endPoint y: 171, distance: 248.3
click at [620, 306] on link "2" at bounding box center [622, 303] width 9 height 8
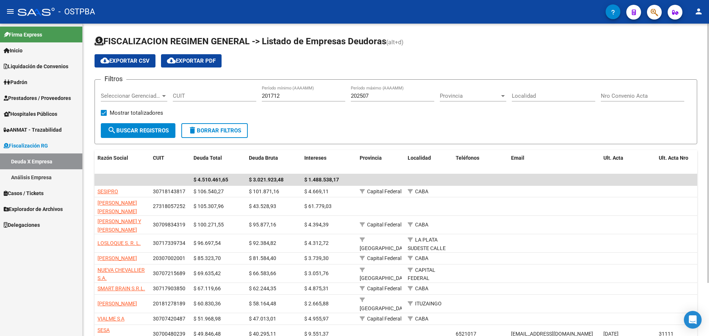
scroll to position [64, 0]
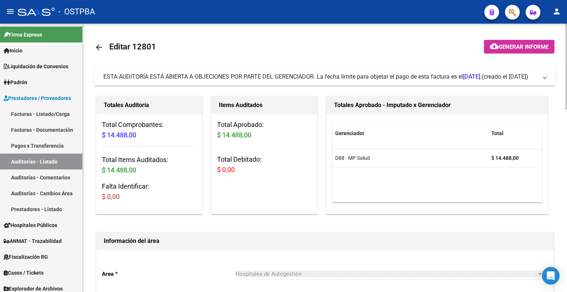
scroll to position [443, 0]
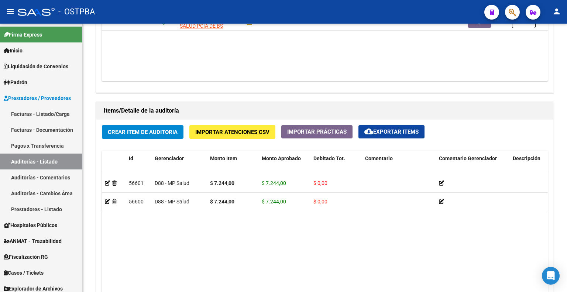
click at [507, 11] on button "button" at bounding box center [512, 12] width 15 height 15
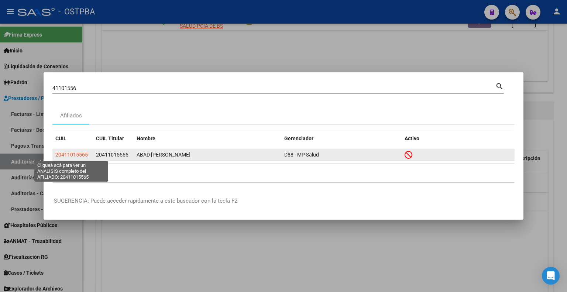
click at [85, 154] on span "20411015565" at bounding box center [71, 155] width 32 height 6
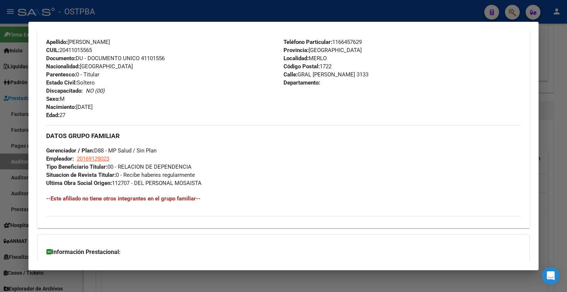
scroll to position [339, 0]
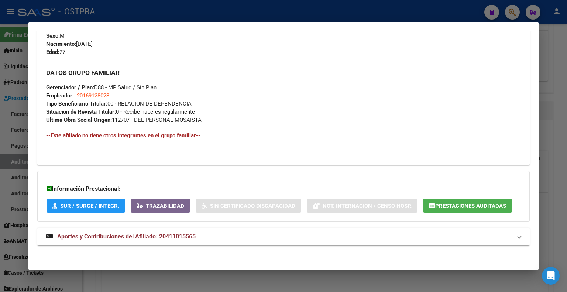
click at [103, 237] on span "Aportes y Contribuciones del Afiliado: 20411015565" at bounding box center [126, 236] width 138 height 7
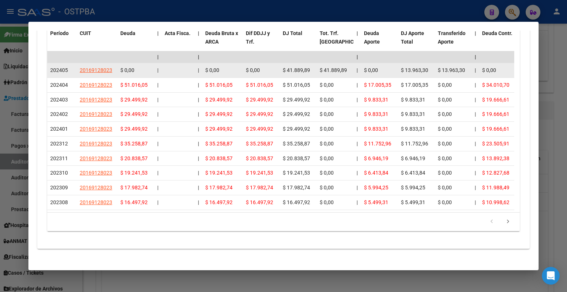
scroll to position [699, 0]
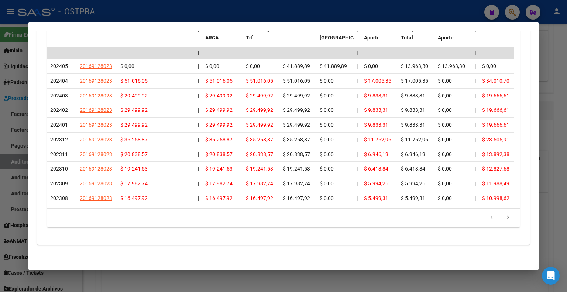
click at [392, 12] on div at bounding box center [283, 146] width 567 height 292
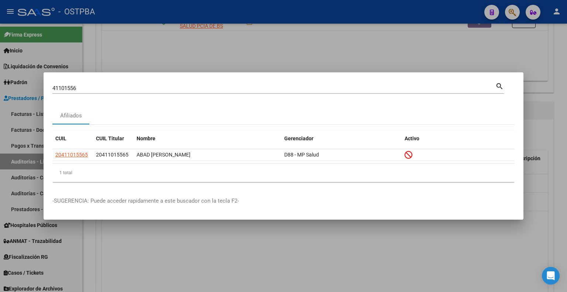
click at [110, 85] on input "41101556" at bounding box center [273, 88] width 443 height 7
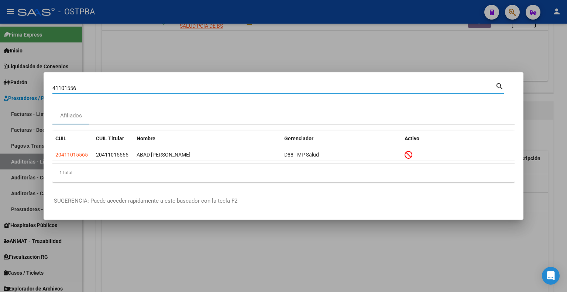
click at [110, 85] on input "41101556" at bounding box center [273, 88] width 443 height 7
type input "3"
type input "31938607"
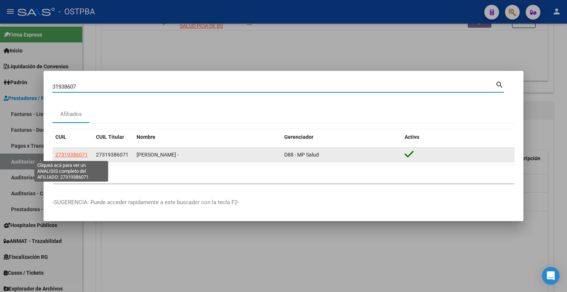
click at [81, 154] on span "27319386071" at bounding box center [71, 155] width 32 height 6
type textarea "27319386071"
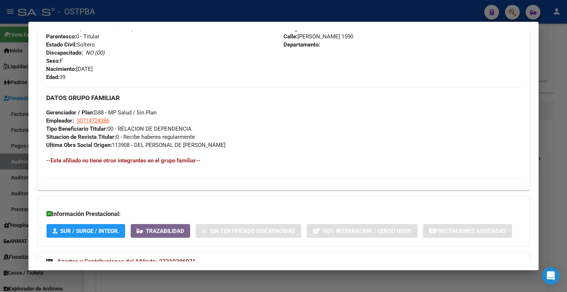
scroll to position [322, 0]
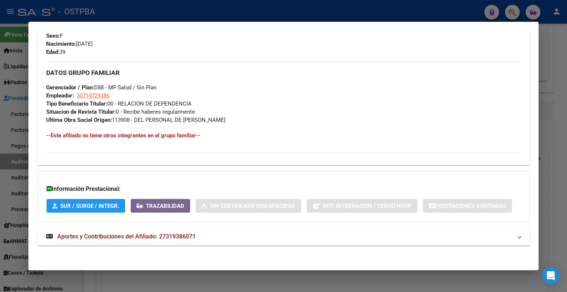
click at [144, 236] on span "Aportes y Contribuciones del Afiliado: 27319386071" at bounding box center [126, 236] width 138 height 7
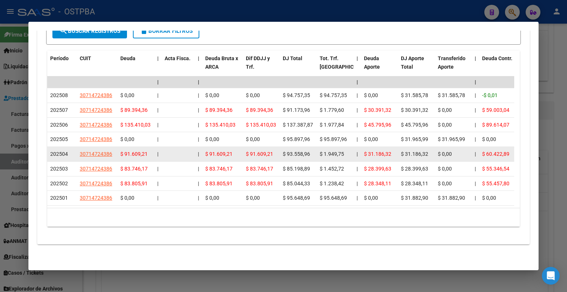
scroll to position [543, 0]
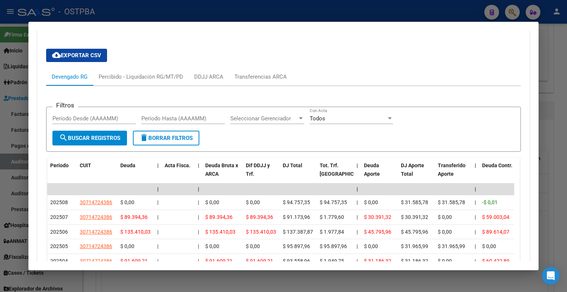
click at [73, 54] on span "cloud_download Exportar CSV" at bounding box center [76, 55] width 49 height 7
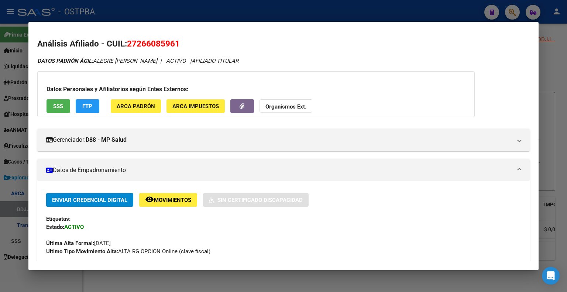
click at [300, 57] on div "DATOS PADRÓN ÁGIL: ALEGRE SANDRA MABEL - | ACTIVO | AFILIADO TITULAR" at bounding box center [283, 61] width 492 height 8
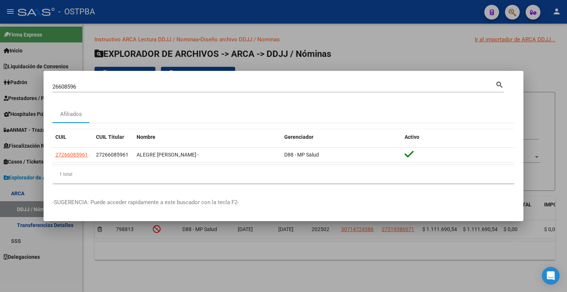
click at [198, 86] on input "26608596" at bounding box center [273, 86] width 443 height 7
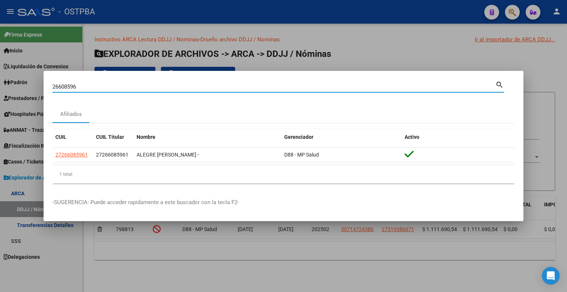
click at [198, 86] on input "26608596" at bounding box center [273, 86] width 443 height 7
type input "31938607"
click at [89, 84] on input "31938607" at bounding box center [273, 86] width 443 height 7
paste input "23438952349"
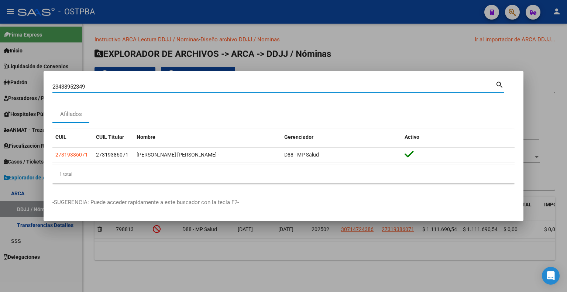
type input "23438952349"
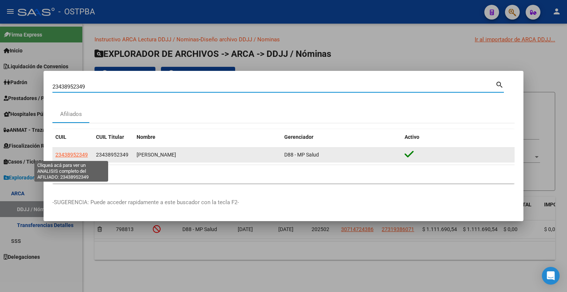
click at [69, 155] on span "23438952349" at bounding box center [71, 155] width 32 height 6
type textarea "23438952349"
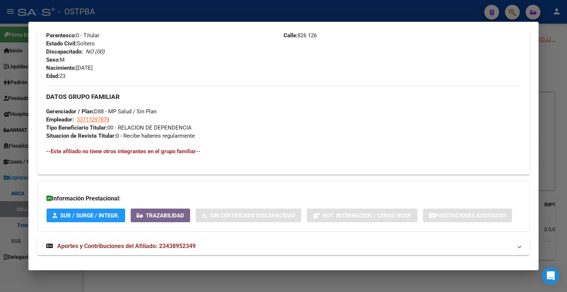
scroll to position [286, 0]
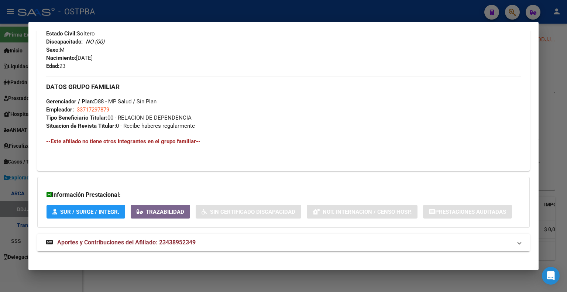
click at [129, 245] on span "Aportes y Contribuciones del Afiliado: 23438952349" at bounding box center [126, 242] width 138 height 7
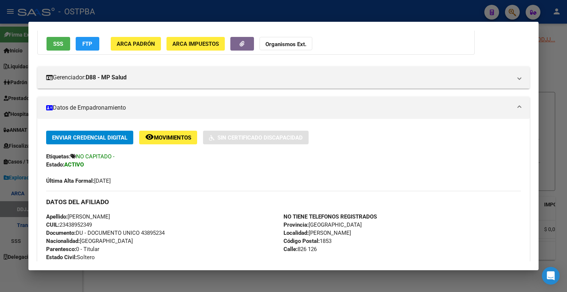
scroll to position [0, 0]
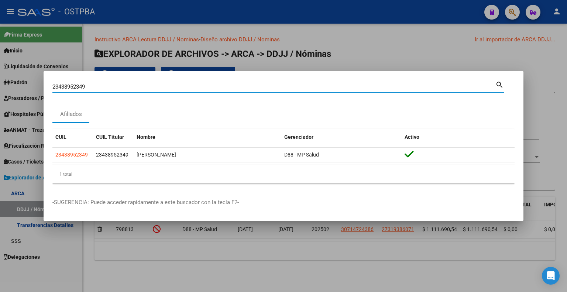
click at [74, 88] on input "23438952349" at bounding box center [273, 86] width 443 height 7
type input "31938607"
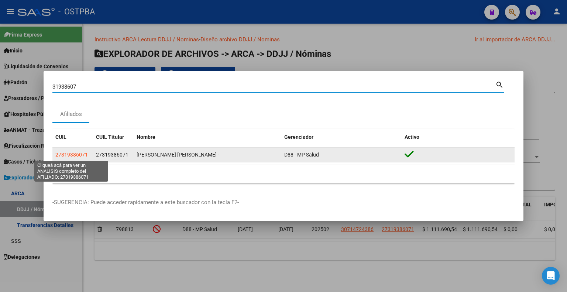
click at [61, 152] on span "27319386071" at bounding box center [71, 155] width 32 height 6
type textarea "27319386071"
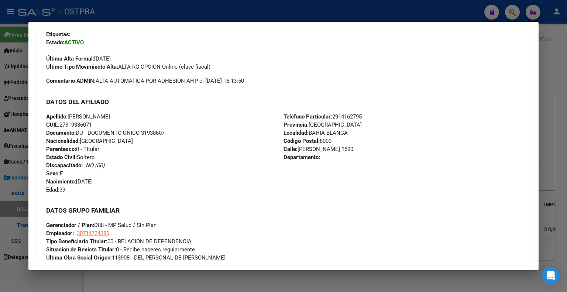
scroll to position [316, 0]
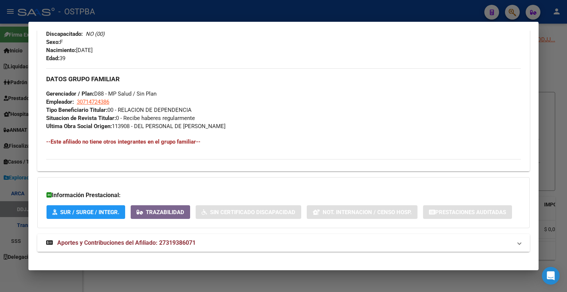
click at [162, 243] on span "Aportes y Contribuciones del Afiliado: 27319386071" at bounding box center [126, 242] width 138 height 7
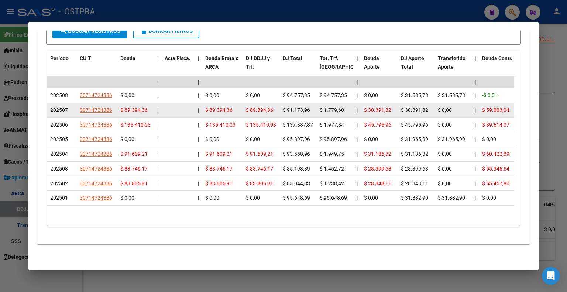
scroll to position [617, 0]
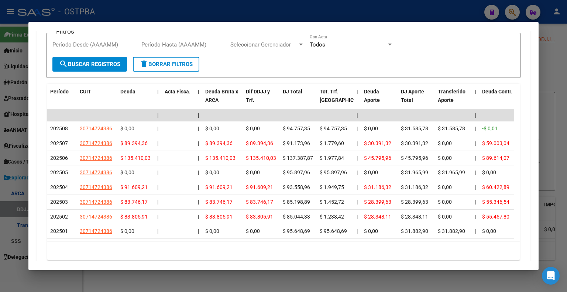
click at [421, 59] on form "Filtros Período Desde (AAAAMM) Período Hasta (AAAAMM) Seleccionar Gerenciador S…" at bounding box center [283, 55] width 475 height 45
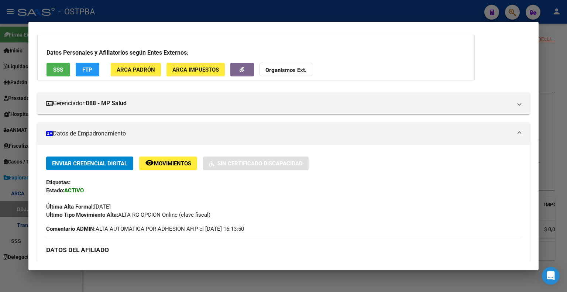
scroll to position [0, 0]
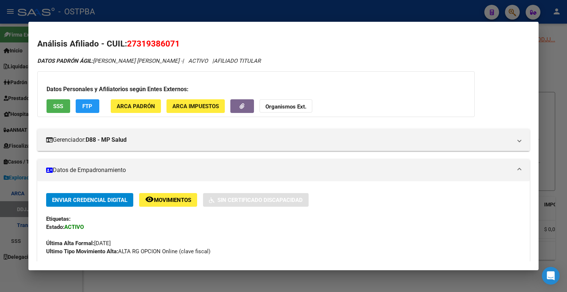
click at [254, 42] on h2 "Análisis Afiliado - CUIL: 27319386071" at bounding box center [283, 44] width 492 height 13
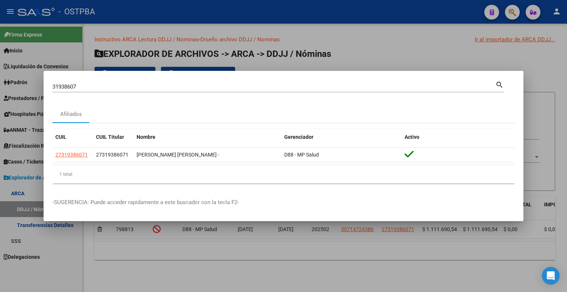
drag, startPoint x: 24, startPoint y: 86, endPoint x: 0, endPoint y: 87, distance: 23.7
click at [0, 87] on div "31938607 Buscar (apellido, dni, cuil, nro traspaso, cuit, obra social) search A…" at bounding box center [283, 146] width 567 height 292
click at [72, 84] on input "31938607" at bounding box center [273, 86] width 443 height 7
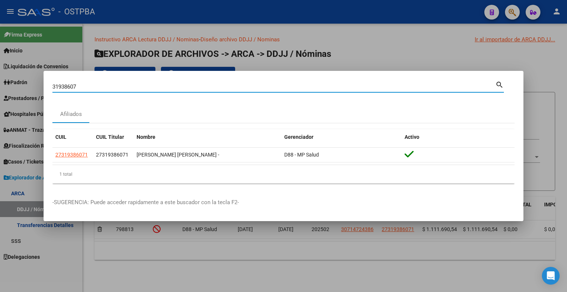
click at [73, 85] on input "31938607" at bounding box center [273, 86] width 443 height 7
paste input "20298673143"
type input "20298673143"
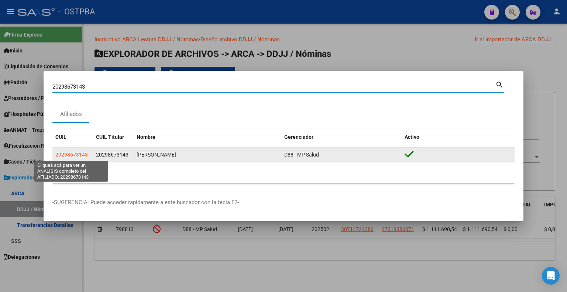
click at [62, 152] on span "20298673143" at bounding box center [71, 155] width 32 height 6
type textarea "20298673143"
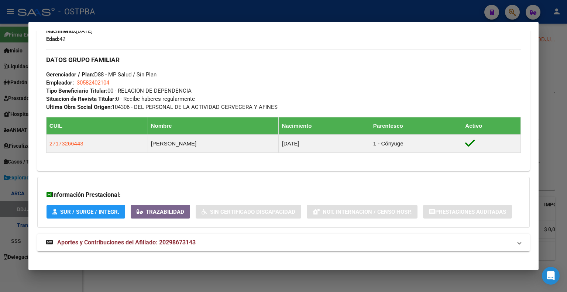
scroll to position [341, 0]
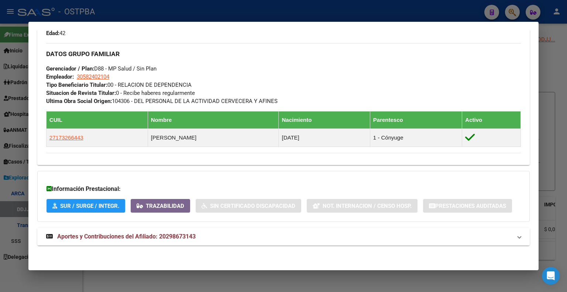
click at [189, 234] on span "Aportes y Contribuciones del Afiliado: 20298673143" at bounding box center [126, 236] width 138 height 7
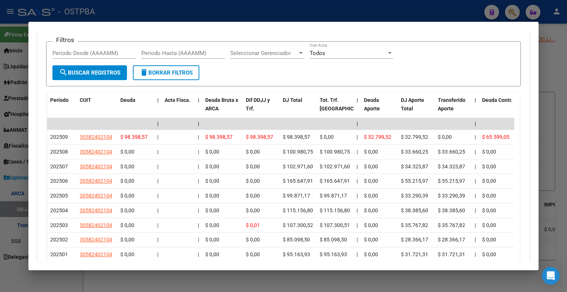
scroll to position [701, 0]
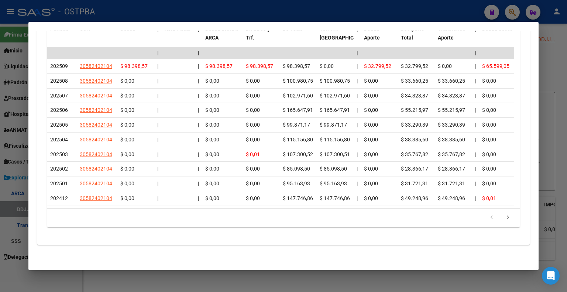
click at [188, 29] on mat-dialog-container "Análisis Afiliado - CUIL: 20298673143 DATOS PADRÓN ÁGIL: PAEZ MATIAS DAMIAN | A…" at bounding box center [283, 146] width 510 height 248
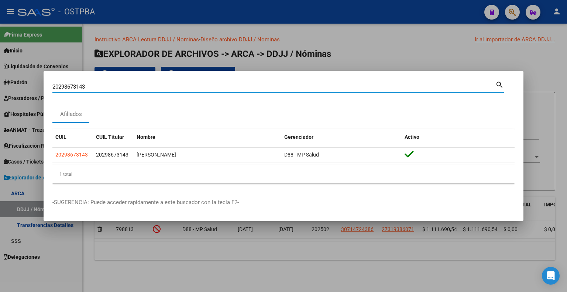
drag, startPoint x: 34, startPoint y: 79, endPoint x: 0, endPoint y: 80, distance: 34.0
click at [0, 80] on div "20298673143 Buscar (apellido, dni, cuil, nro traspaso, cuit, obra social) searc…" at bounding box center [283, 146] width 567 height 292
paste input "23415752504"
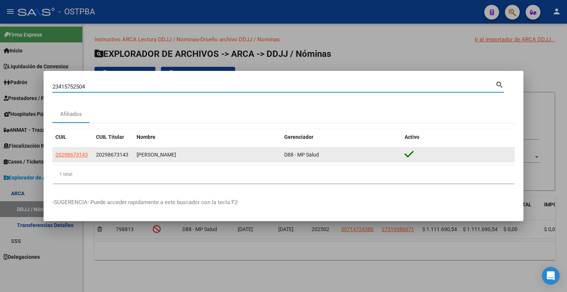
type input "23415752504"
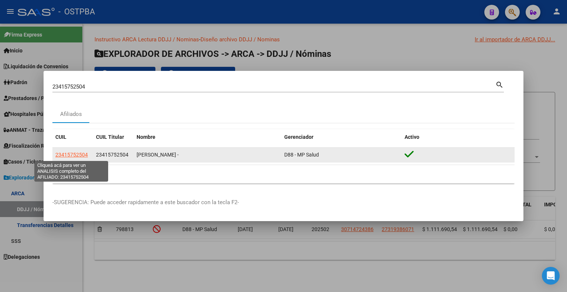
click at [72, 152] on span "23415752504" at bounding box center [71, 155] width 32 height 6
type textarea "23415752504"
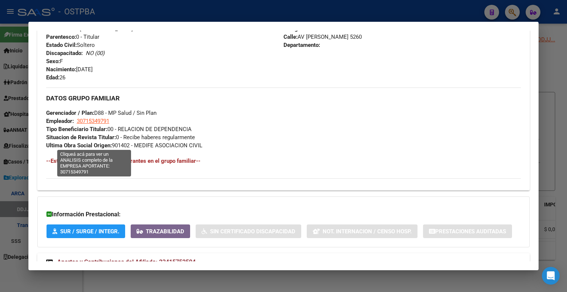
scroll to position [322, 0]
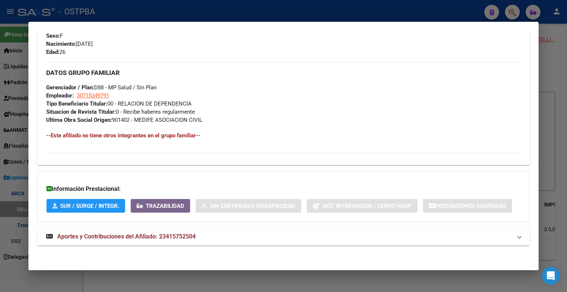
click at [106, 234] on span "Aportes y Contribuciones del Afiliado: 23415752504" at bounding box center [126, 236] width 138 height 7
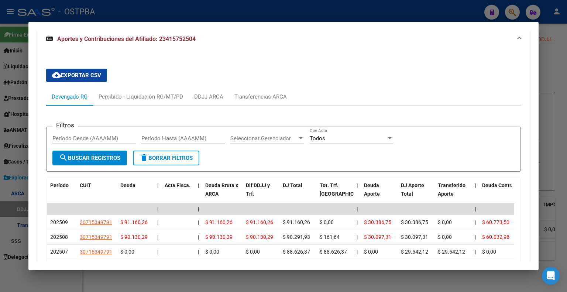
scroll to position [595, 0]
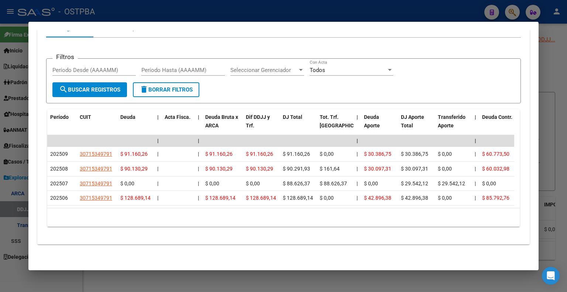
click at [270, 222] on div "10 total 1" at bounding box center [283, 217] width 473 height 18
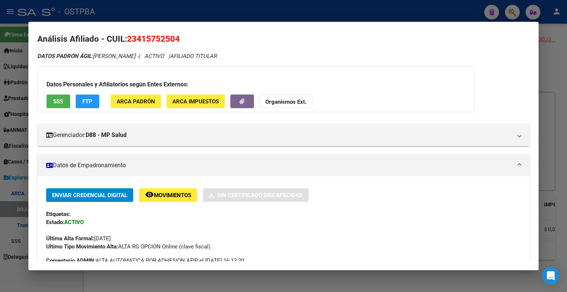
scroll to position [0, 0]
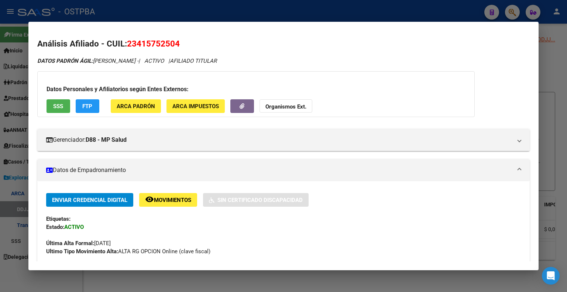
click at [289, 36] on mat-dialog-content "Análisis Afiliado - CUIL: 23415752504 DATOS PADRÓN ÁGIL: MARTINEZ YAZMIN YANINA…" at bounding box center [283, 146] width 510 height 230
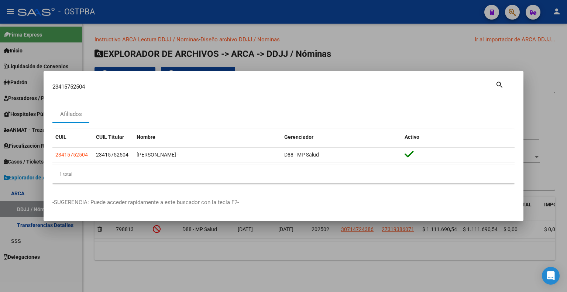
click at [93, 83] on div "23415752504 Buscar (apellido, dni, cuil, nro traspaso, cuit, obra social)" at bounding box center [273, 86] width 443 height 11
click at [92, 83] on div "23415752504 Buscar (apellido, dni, cuil, nro traspaso, cuit, obra social)" at bounding box center [273, 86] width 443 height 11
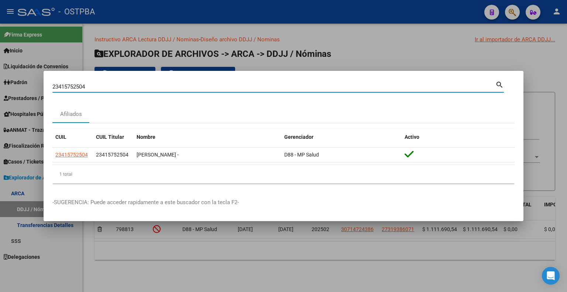
click at [92, 83] on div "23415752504 Buscar (apellido, dni, cuil, nro traspaso, cuit, obra social)" at bounding box center [273, 86] width 443 height 11
click at [92, 83] on input "23415752504" at bounding box center [273, 86] width 443 height 7
drag, startPoint x: 90, startPoint y: 85, endPoint x: 17, endPoint y: 86, distance: 73.1
click at [18, 86] on div "23415752504 Buscar (apellido, dni, cuil, nro traspaso, cuit, obra social) searc…" at bounding box center [283, 146] width 567 height 292
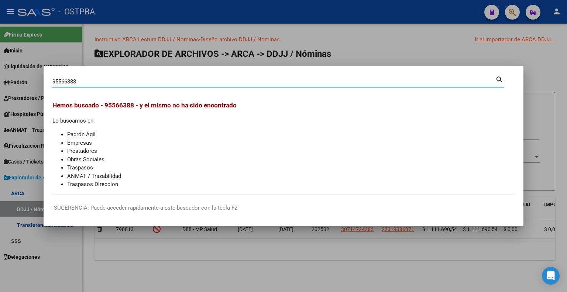
click at [128, 79] on input "95566388" at bounding box center [273, 81] width 443 height 7
type input "3"
type input "38997560"
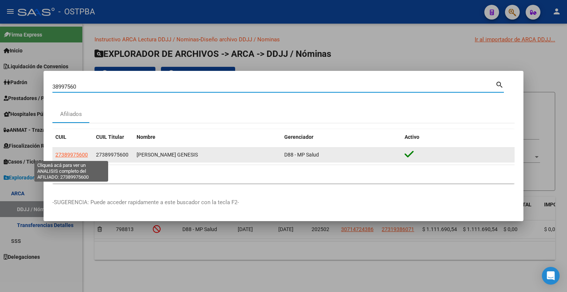
click at [62, 154] on span "27389975600" at bounding box center [71, 155] width 32 height 6
type textarea "27389975600"
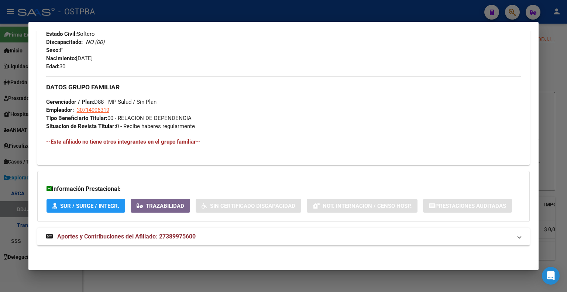
scroll to position [300, 0]
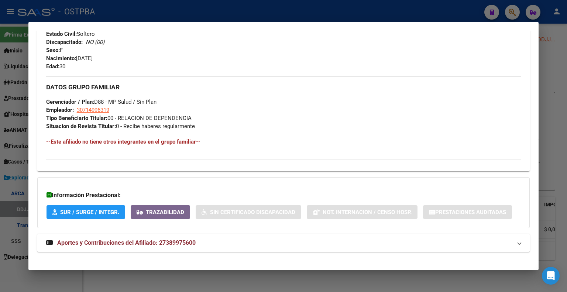
click at [190, 240] on span "Aportes y Contribuciones del Afiliado: 27389975600" at bounding box center [126, 242] width 138 height 7
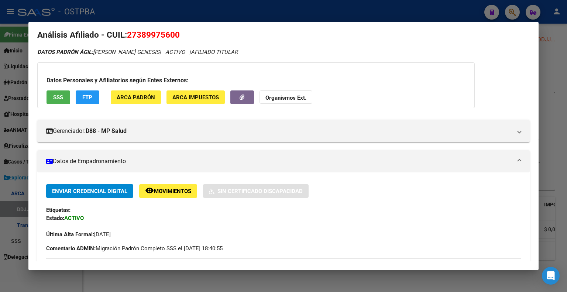
scroll to position [0, 0]
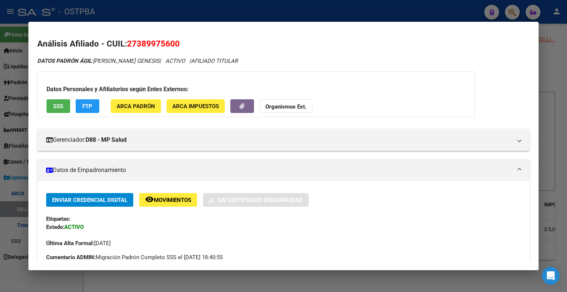
click at [196, 44] on h2 "Análisis Afiliado - CUIL: 27389975600" at bounding box center [283, 44] width 492 height 13
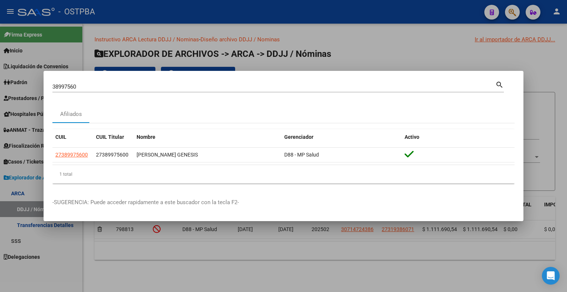
drag, startPoint x: 166, startPoint y: 93, endPoint x: 147, endPoint y: 86, distance: 20.6
click at [157, 89] on div "38997560 Buscar (apellido, dni, cuil, nro traspaso, cuit, obra social) search" at bounding box center [278, 90] width 452 height 20
click at [147, 86] on input "38997560" at bounding box center [273, 86] width 443 height 7
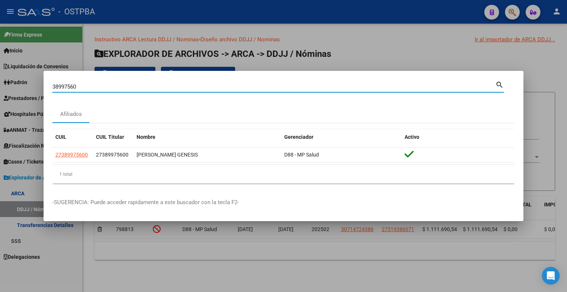
click at [147, 85] on input "38997560" at bounding box center [273, 86] width 443 height 7
type input "2"
type input "42294255"
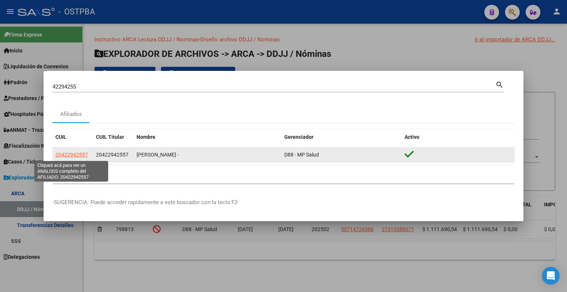
click at [75, 155] on span "20422942557" at bounding box center [71, 155] width 32 height 6
type textarea "20422942557"
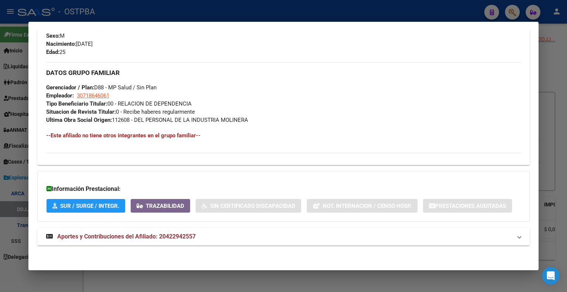
click at [159, 230] on mat-expansion-panel-header "Aportes y Contribuciones del Afiliado: 20422942557" at bounding box center [283, 237] width 492 height 18
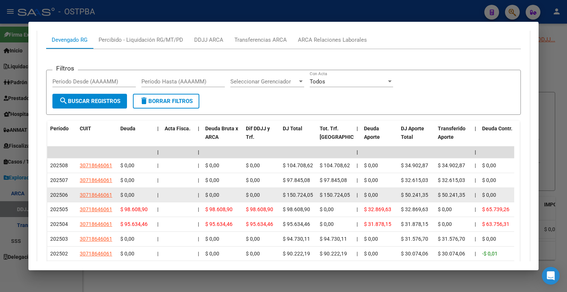
scroll to position [668, 0]
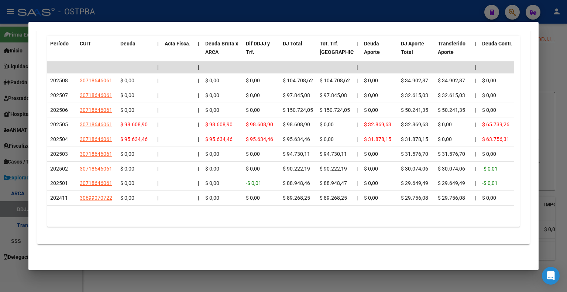
click at [301, 243] on div "cloud_download Exportar CSV Devengado RG Percibido - Liquidación RG/MT/PD DDJJ …" at bounding box center [283, 76] width 492 height 335
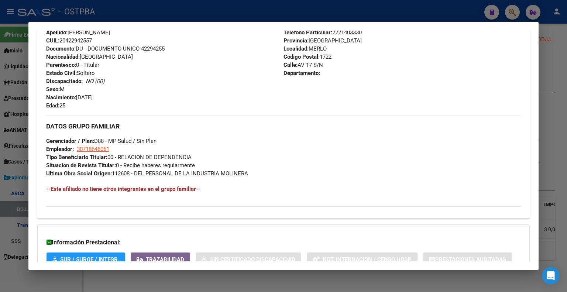
scroll to position [0, 0]
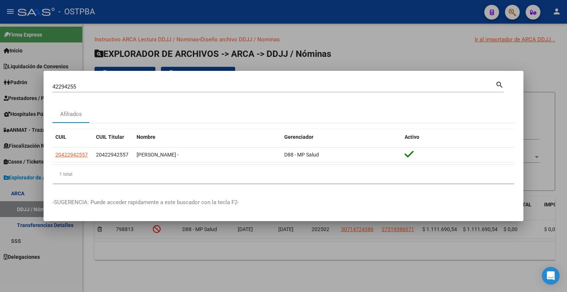
click at [82, 88] on input "42294255" at bounding box center [273, 86] width 443 height 7
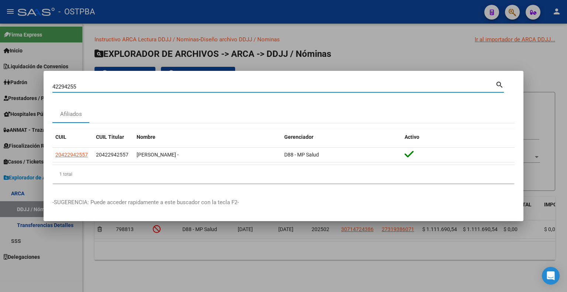
click at [82, 88] on input "42294255" at bounding box center [273, 86] width 443 height 7
type input "18387443"
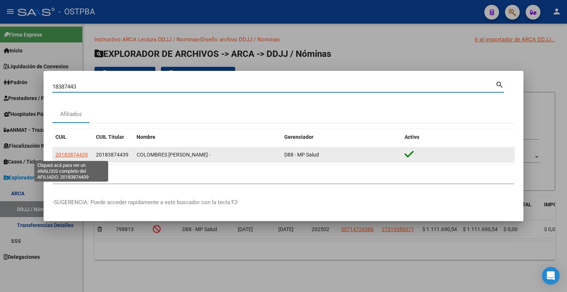
click at [79, 157] on span "20183874439" at bounding box center [71, 155] width 32 height 6
type textarea "20183874439"
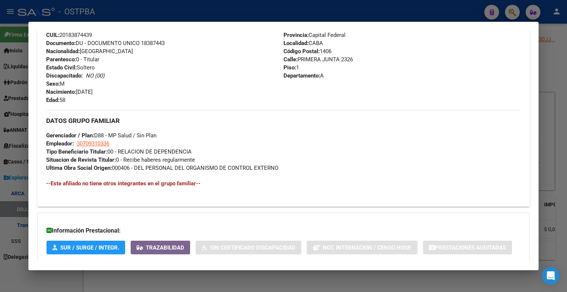
scroll to position [316, 0]
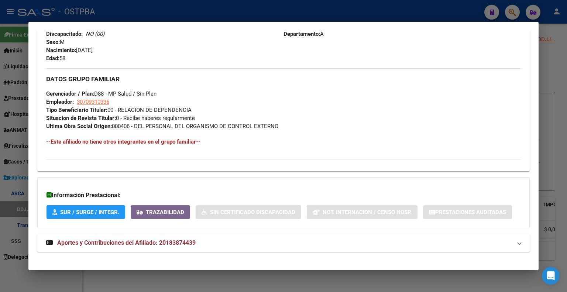
click at [147, 245] on span "Aportes y Contribuciones del Afiliado: 20183874439" at bounding box center [126, 242] width 138 height 7
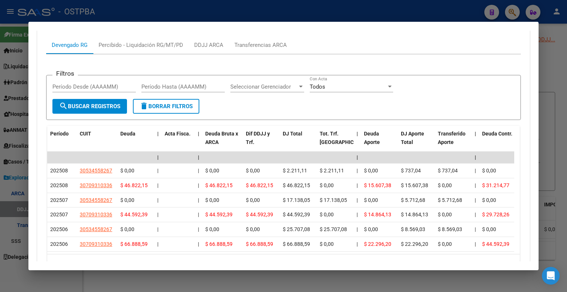
scroll to position [624, 0]
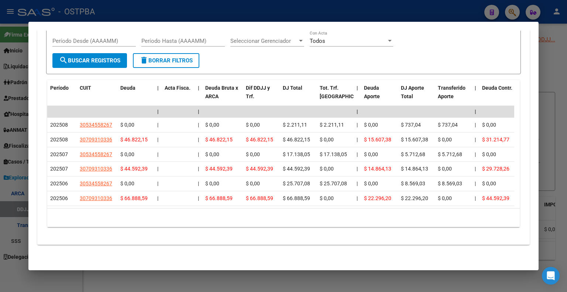
click at [325, 226] on div "10 total 1" at bounding box center [283, 218] width 473 height 18
click at [434, 57] on form "Filtros Período Desde (AAAAMM) Período Hasta (AAAAMM) Seleccionar Gerenciador S…" at bounding box center [283, 51] width 475 height 45
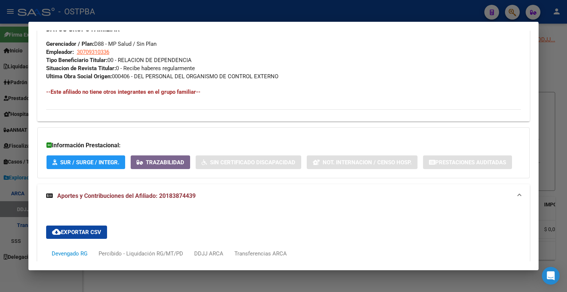
scroll to position [107, 0]
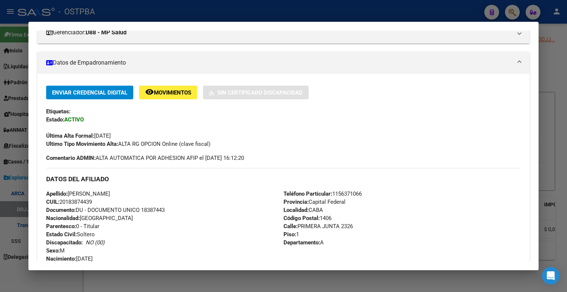
click at [294, 135] on div "Última Alta Formal: 01/06/2025" at bounding box center [283, 132] width 475 height 16
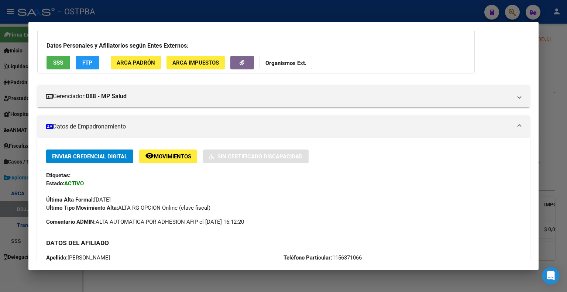
scroll to position [0, 0]
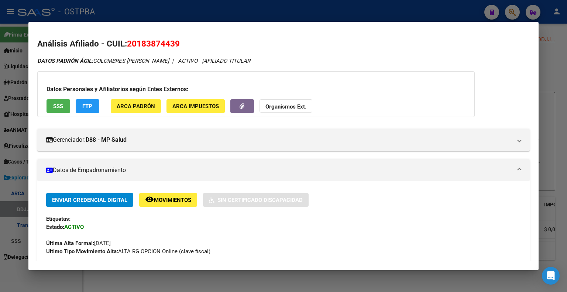
drag, startPoint x: 124, startPoint y: 12, endPoint x: 130, endPoint y: 11, distance: 5.3
click at [125, 12] on div at bounding box center [283, 146] width 567 height 292
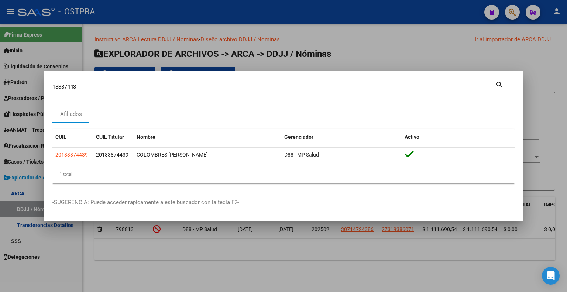
click at [60, 84] on input "18387443" at bounding box center [273, 86] width 443 height 7
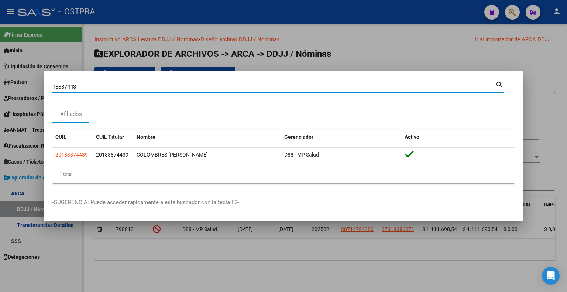
click at [60, 84] on input "18387443" at bounding box center [273, 86] width 443 height 7
type input "38511386"
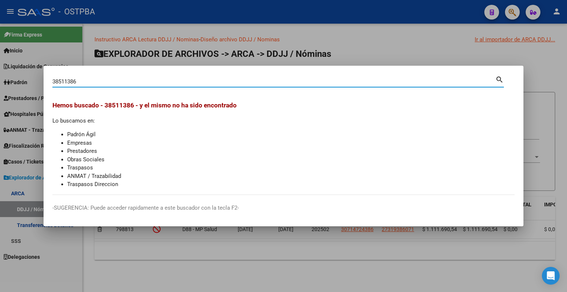
click at [75, 85] on div "38511386 Buscar (apellido, dni, cuil, nro traspaso, cuit, obra social)" at bounding box center [273, 81] width 443 height 11
click at [76, 84] on input "38511386" at bounding box center [273, 81] width 443 height 7
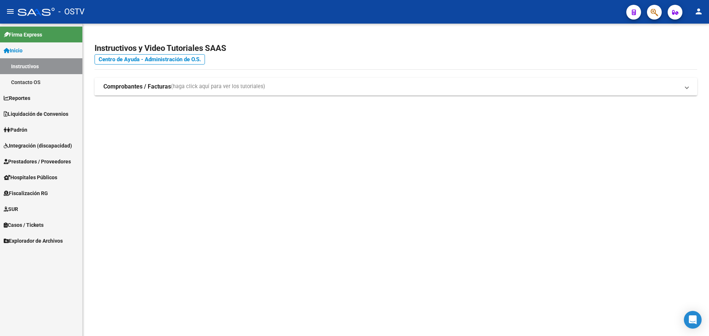
click at [40, 191] on span "Fiscalización RG" at bounding box center [26, 193] width 44 height 8
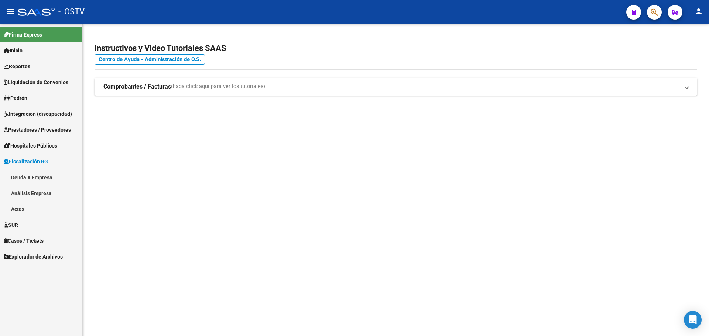
click at [44, 176] on link "Deuda X Empresa" at bounding box center [41, 177] width 82 height 16
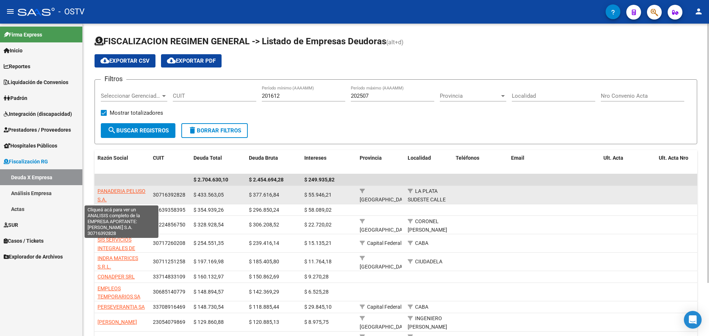
click at [131, 189] on span "PANADERIA PELUSO S.A." at bounding box center [121, 195] width 48 height 14
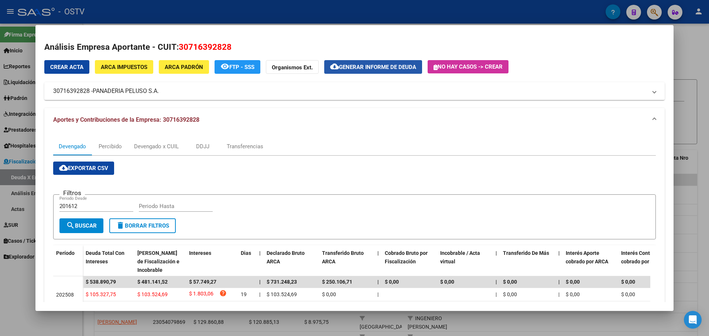
click at [409, 68] on span "Generar informe de deuda" at bounding box center [377, 67] width 77 height 7
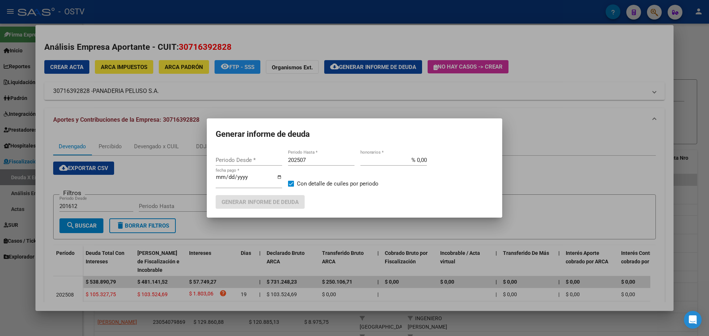
type input "201612"
click at [275, 202] on span "Generar informe de deuda" at bounding box center [260, 202] width 77 height 7
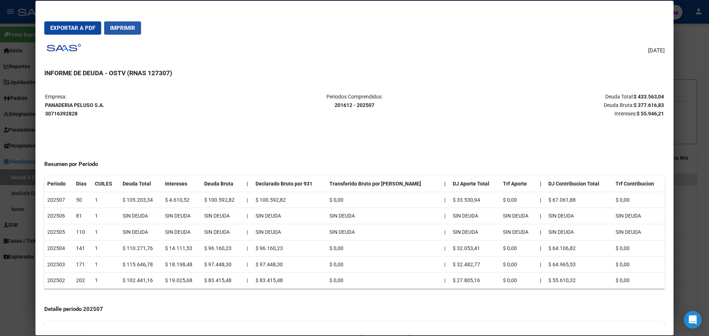
click at [122, 26] on span "Imprimir" at bounding box center [122, 28] width 25 height 7
drag, startPoint x: 497, startPoint y: 63, endPoint x: 493, endPoint y: 66, distance: 4.2
click at [493, 66] on div "08/10/2025 INFORME DE DEUDA - OSTV (RNAS 127307) Empresa: PANADERIA PELUSO S.A.…" at bounding box center [354, 184] width 620 height 286
click at [535, 97] on p "Deuda Total: $ 433.563,04 Deuda Bruta: $ 377.616,83 Intereses: $ 55.946,21" at bounding box center [561, 105] width 206 height 25
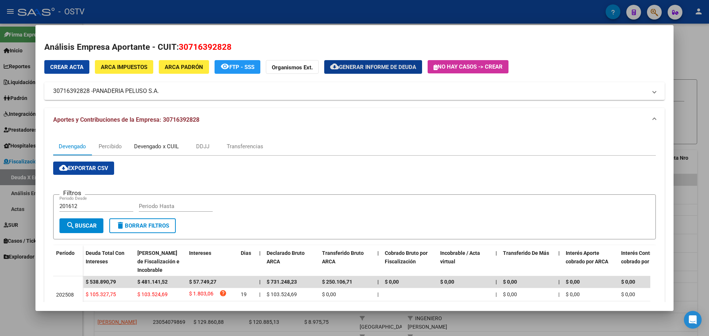
click at [164, 148] on div "Devengado x CUIL" at bounding box center [156, 147] width 45 height 8
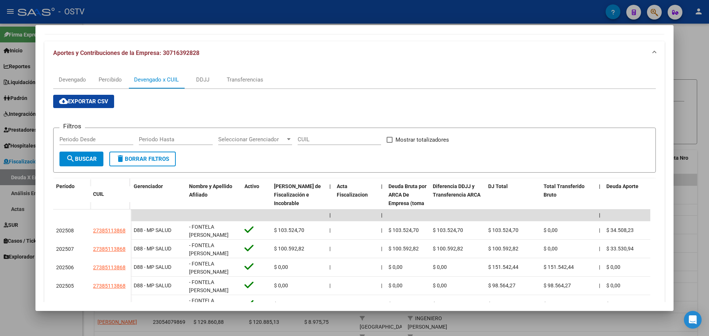
scroll to position [74, 0]
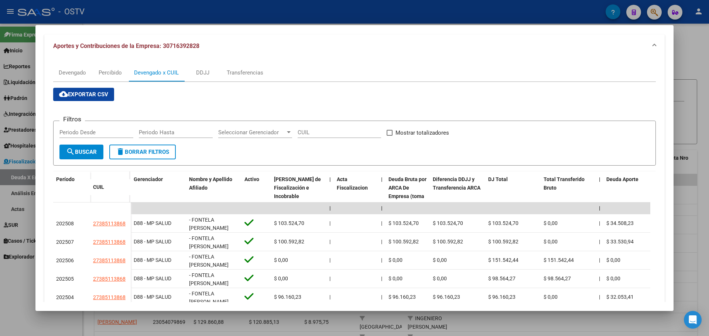
click at [124, 11] on div at bounding box center [354, 168] width 709 height 336
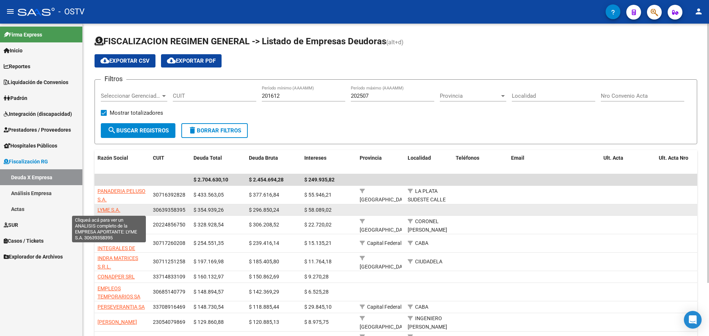
click at [102, 207] on span "LYME S.A." at bounding box center [108, 210] width 23 height 6
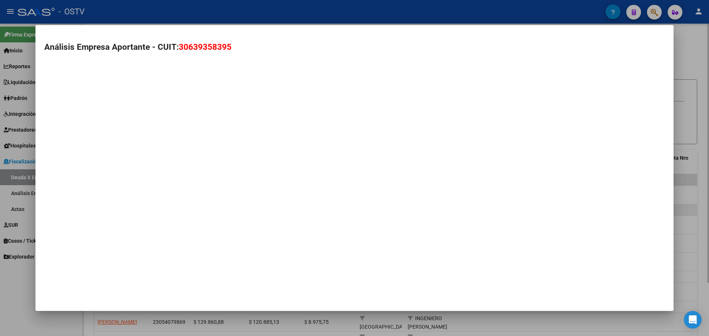
type textarea "30639358395"
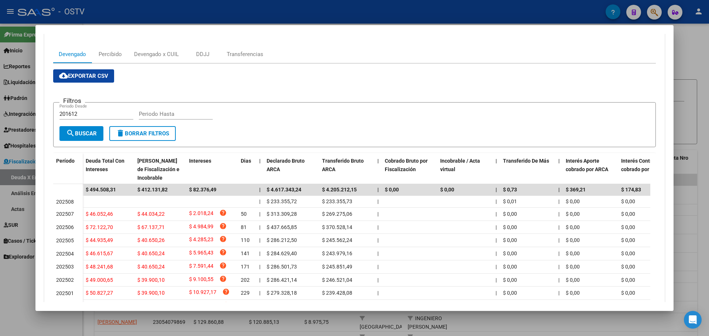
scroll to position [0, 0]
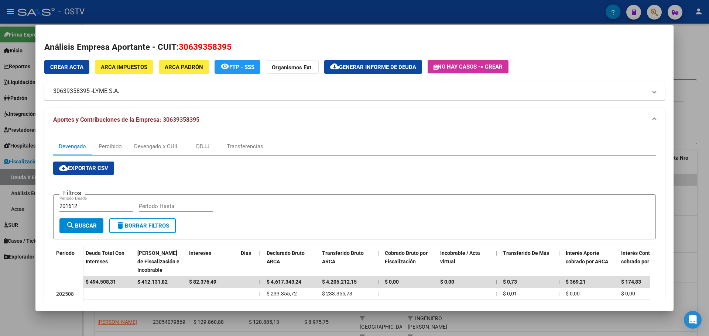
click at [399, 65] on span "Generar informe de deuda" at bounding box center [377, 67] width 77 height 7
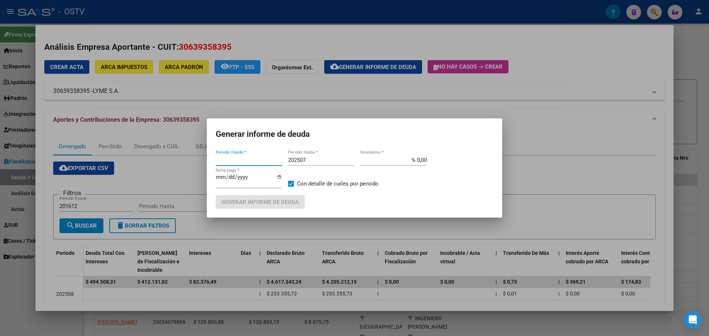
type input "201612"
click at [267, 199] on span "Generar informe de deuda" at bounding box center [260, 202] width 77 height 7
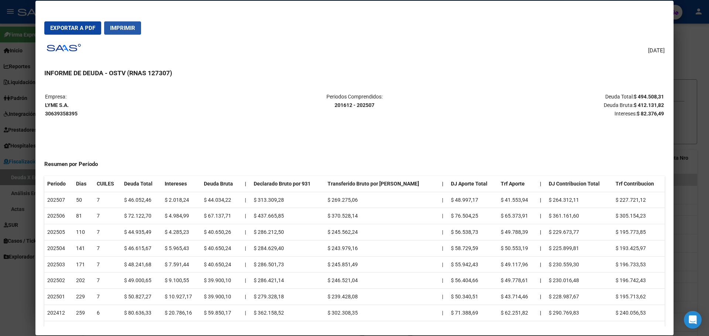
click at [115, 27] on span "Imprimir" at bounding box center [122, 28] width 25 height 7
click at [269, 67] on div "08/10/2025 INFORME DE DEUDA - OSTV (RNAS 127307) Empresa: LYME S.A. 30639358395…" at bounding box center [354, 184] width 620 height 286
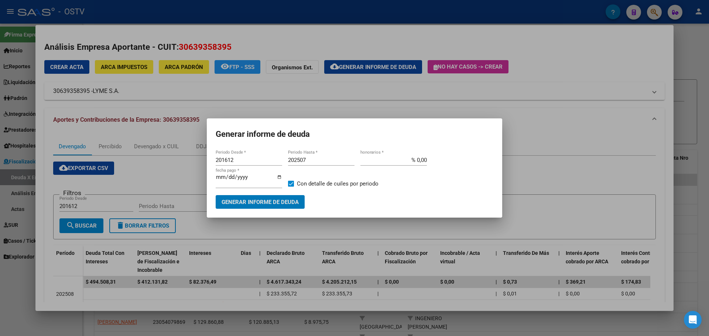
click at [299, 99] on div at bounding box center [354, 168] width 709 height 336
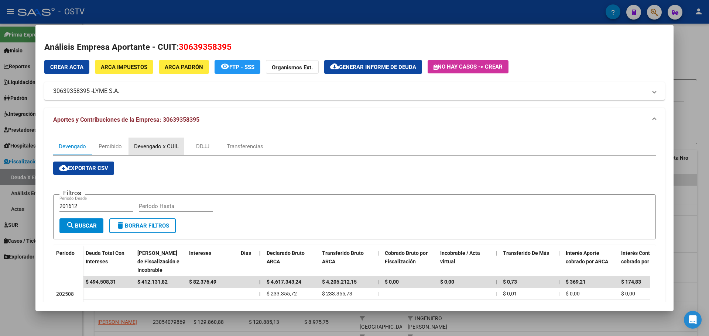
click at [149, 146] on div "Devengado x CUIL" at bounding box center [156, 147] width 45 height 8
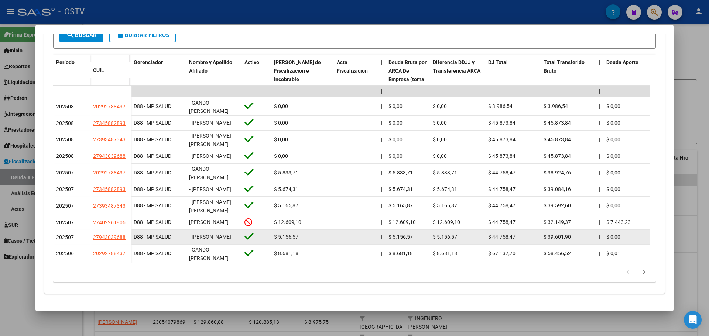
scroll to position [215, 0]
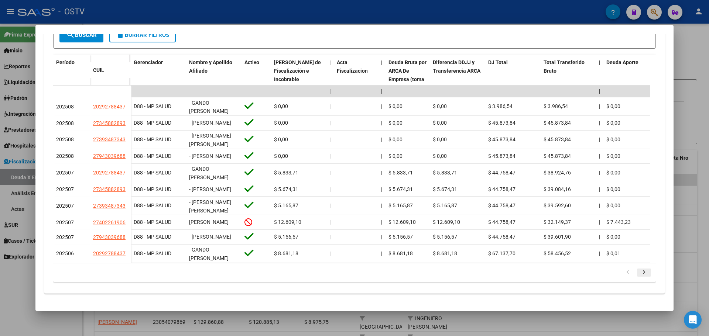
click at [639, 271] on icon "go to next page" at bounding box center [644, 273] width 10 height 9
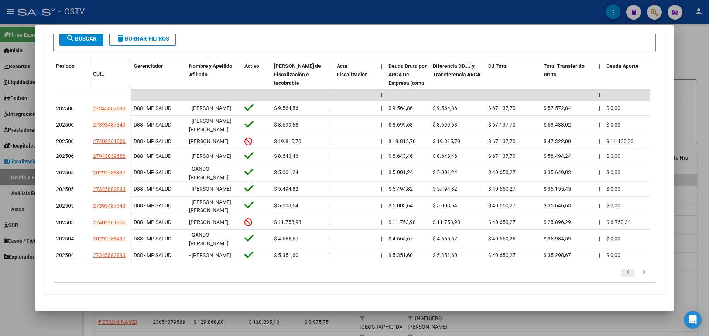
click at [623, 272] on icon "go to previous page" at bounding box center [628, 273] width 10 height 9
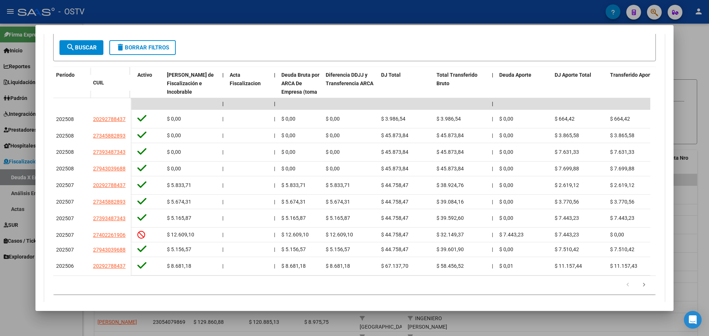
scroll to position [0, 103]
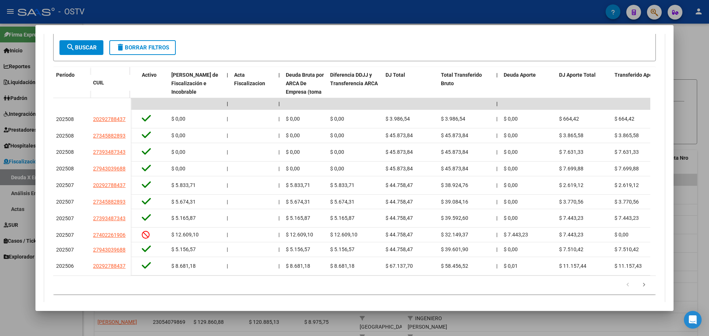
click at [273, 44] on form "Filtros Periodo Desde Periodo Hasta Seleccionar Gerenciador Seleccionar Gerenci…" at bounding box center [354, 38] width 603 height 45
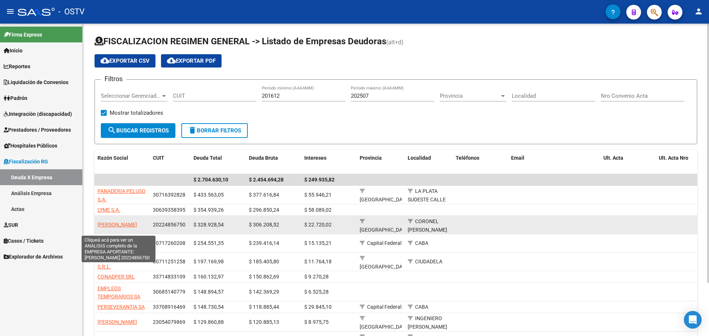
click at [121, 222] on span "ABERASTEGUI CARLOS ALBERTO" at bounding box center [117, 225] width 40 height 6
type textarea "20224856750"
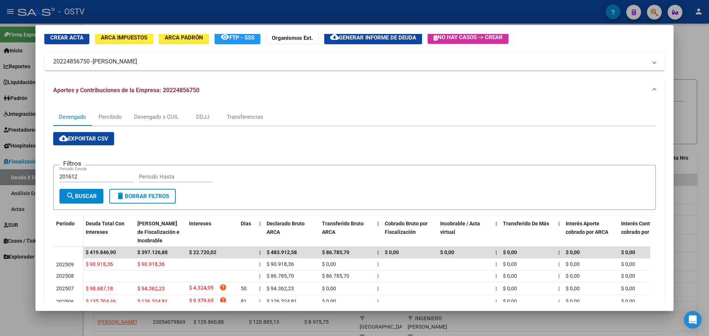
scroll to position [0, 0]
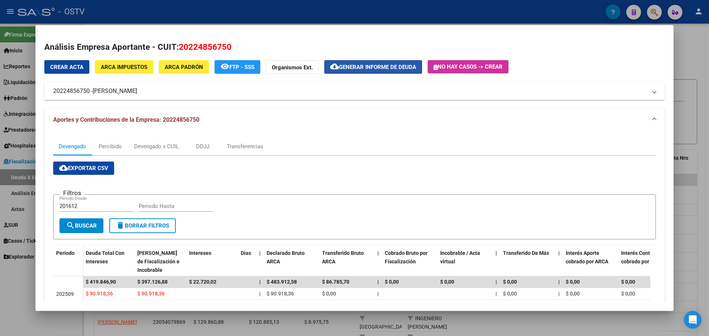
click at [343, 65] on span "Generar informe de deuda" at bounding box center [377, 67] width 77 height 7
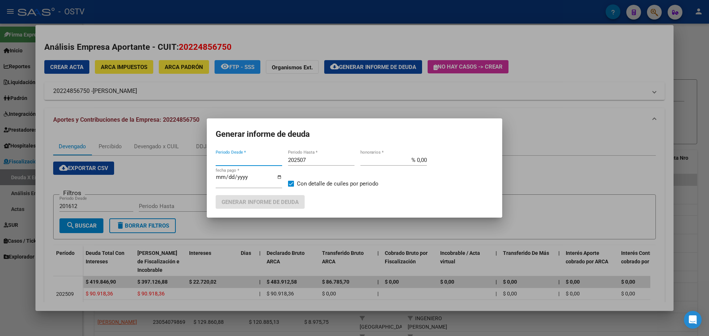
type input "201612"
click at [280, 202] on span "Generar informe de deuda" at bounding box center [260, 202] width 77 height 7
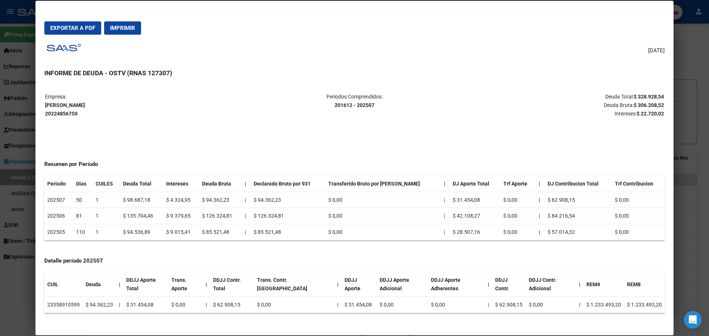
click at [124, 27] on span "Imprimir" at bounding box center [122, 28] width 25 height 7
click at [226, 46] on div "08/10/2025 INFORME DE DEUDA - OSTV (RNAS 127307) Empresa: ABERASTEGUI CARLOS AL…" at bounding box center [354, 184] width 620 height 286
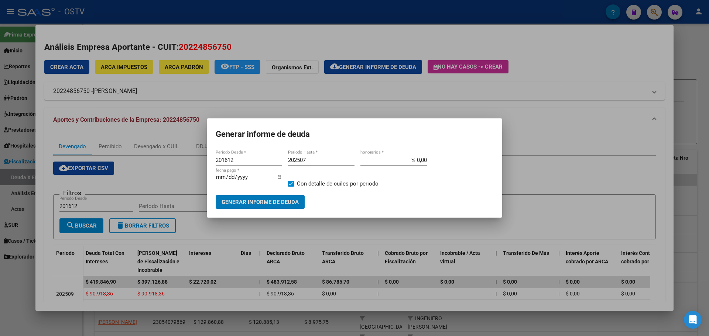
click at [323, 84] on div at bounding box center [354, 168] width 709 height 336
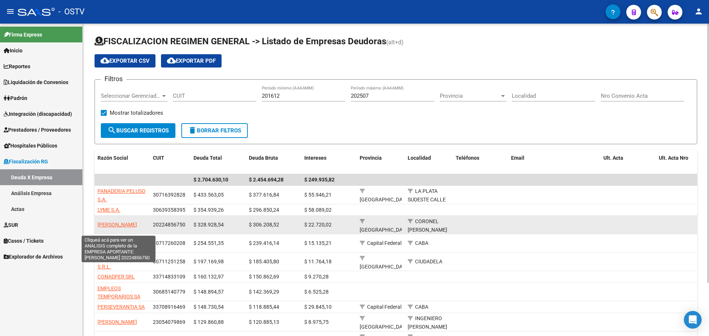
click at [130, 228] on span "ABERASTEGUI CARLOS ALBERTO" at bounding box center [117, 225] width 40 height 6
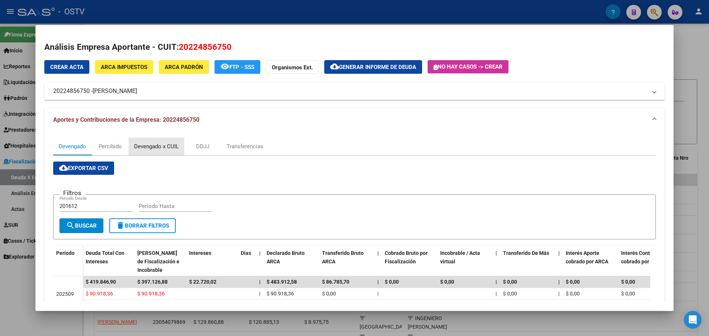
click at [169, 148] on div "Devengado x CUIL" at bounding box center [156, 147] width 45 height 8
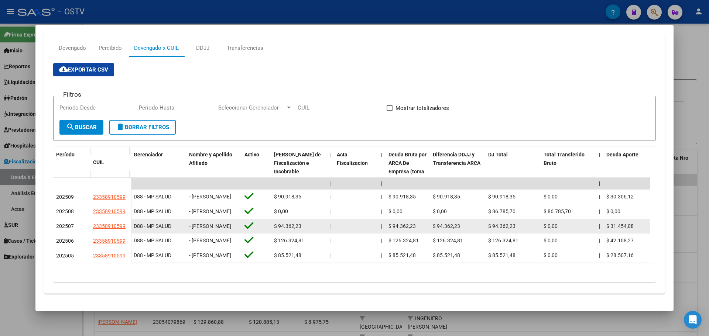
scroll to position [123, 0]
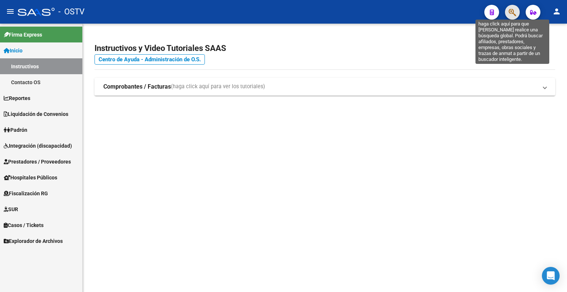
click at [511, 12] on icon "button" at bounding box center [512, 12] width 7 height 8
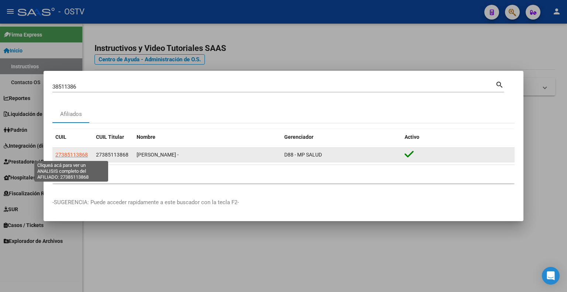
click at [59, 154] on span "27385113868" at bounding box center [71, 155] width 32 height 6
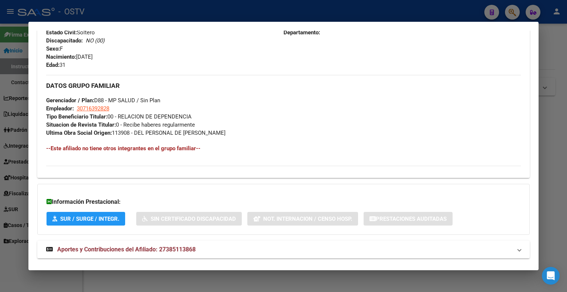
scroll to position [322, 0]
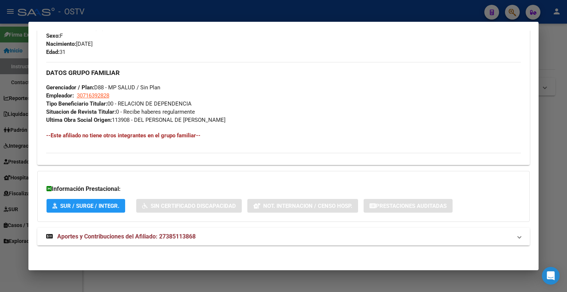
click at [147, 233] on span "Aportes y Contribuciones del Afiliado: 27385113868" at bounding box center [126, 236] width 138 height 7
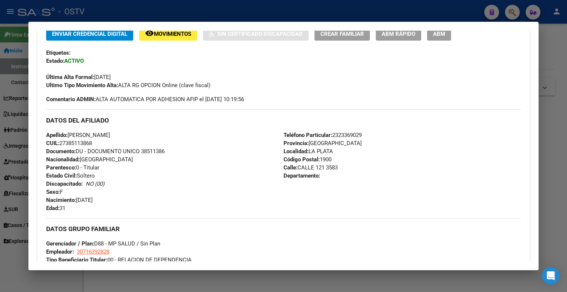
scroll to position [0, 0]
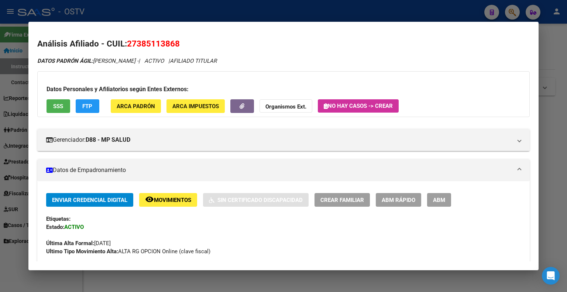
click at [232, 34] on mat-dialog-content "Análisis Afiliado - CUIL: 27385113868 DATOS PADRÓN ÁGIL: [PERSON_NAME] - | ACTI…" at bounding box center [283, 146] width 510 height 230
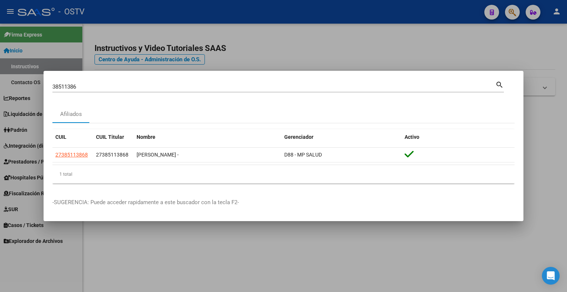
click at [141, 82] on div "38511386 Buscar (apellido, dni, [PERSON_NAME], [PERSON_NAME], cuit, obra social)" at bounding box center [273, 86] width 443 height 11
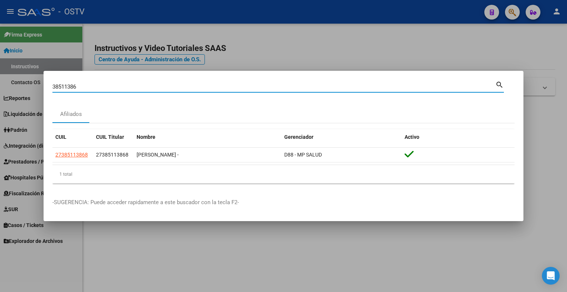
click at [141, 82] on div "38511386 Buscar (apellido, dni, [PERSON_NAME], [PERSON_NAME], cuit, obra social)" at bounding box center [273, 86] width 443 height 11
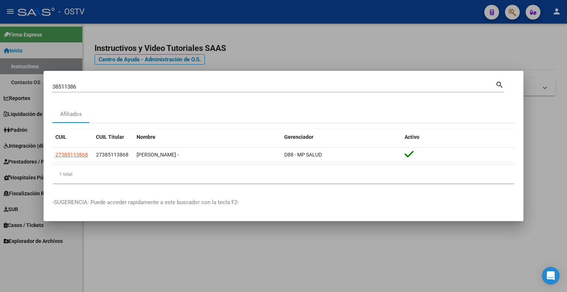
click at [141, 82] on div "38511386 Buscar (apellido, dni, [PERSON_NAME], [PERSON_NAME], cuit, obra social)" at bounding box center [273, 86] width 443 height 11
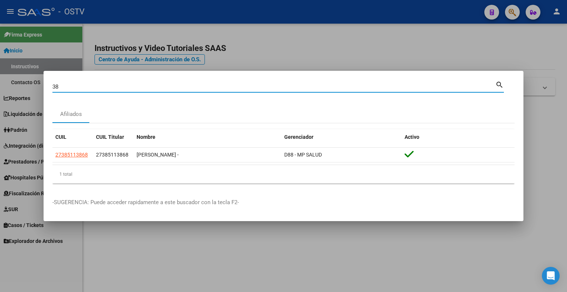
type input "3"
type input "29278843"
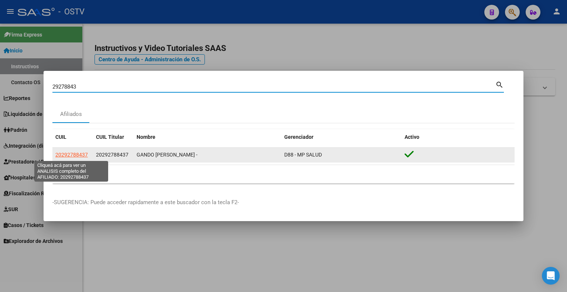
click at [69, 155] on span "20292788437" at bounding box center [71, 155] width 32 height 6
type textarea "20292788437"
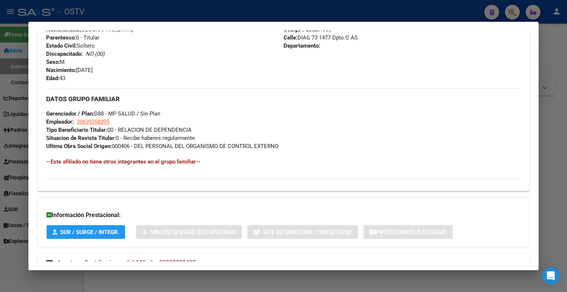
scroll to position [322, 0]
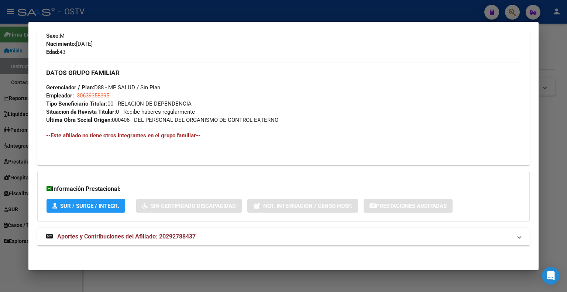
click at [160, 233] on span "Aportes y Contribuciones del Afiliado: 20292788437" at bounding box center [126, 236] width 138 height 7
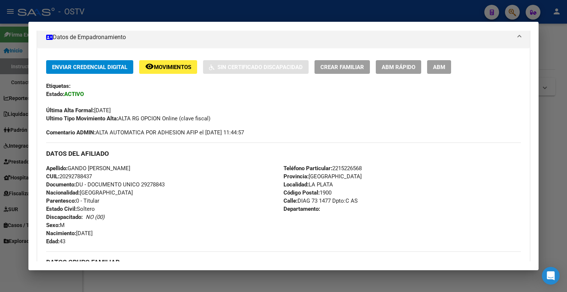
scroll to position [0, 0]
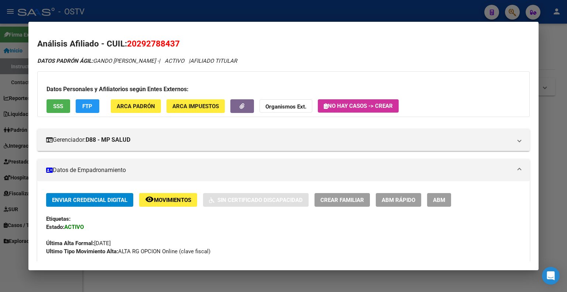
click at [228, 46] on h2 "Análisis Afiliado - CUIL: 20292788437" at bounding box center [283, 44] width 492 height 13
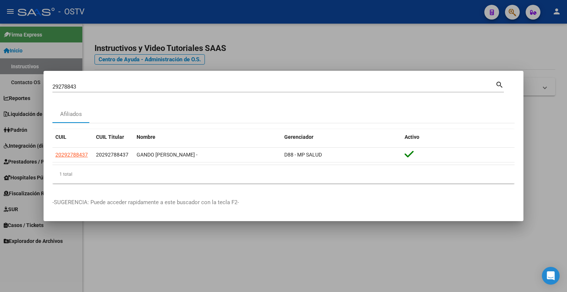
click at [81, 81] on div "29278843 Buscar (apellido, dni, [PERSON_NAME], nro traspaso, cuit, obra social)…" at bounding box center [278, 86] width 452 height 13
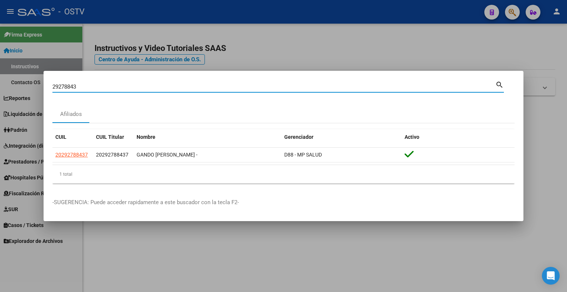
drag, startPoint x: 75, startPoint y: 85, endPoint x: 48, endPoint y: 84, distance: 27.7
click at [48, 84] on mat-dialog-content "29278843 Buscar (apellido, dni, cuil, nro traspaso, cuit, obra social) search A…" at bounding box center [284, 135] width 480 height 110
type input "3"
type input "35891059"
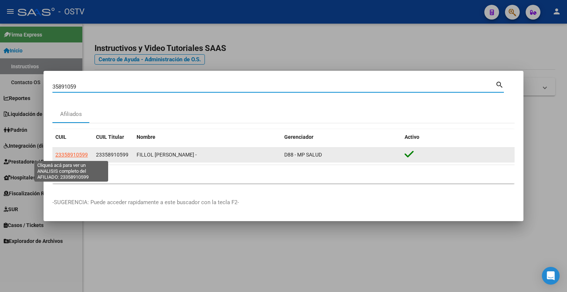
click at [72, 155] on span "23358910599" at bounding box center [71, 155] width 32 height 6
type textarea "23358910599"
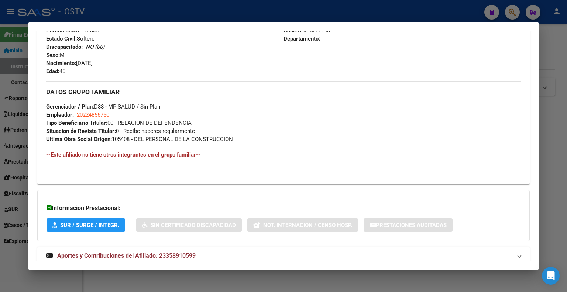
scroll to position [322, 0]
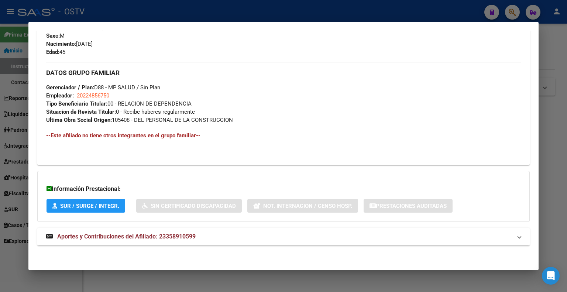
click at [133, 234] on span "Aportes y Contribuciones del Afiliado: 23358910599" at bounding box center [126, 236] width 138 height 7
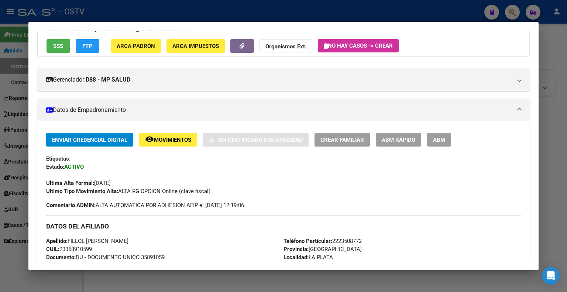
scroll to position [0, 0]
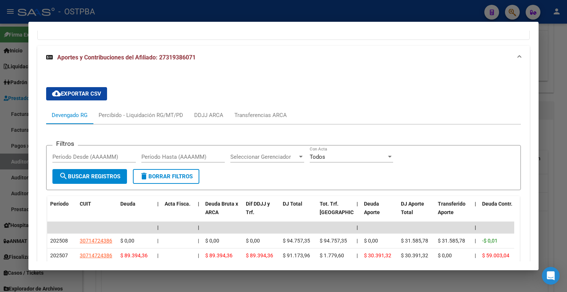
scroll to position [469, 0]
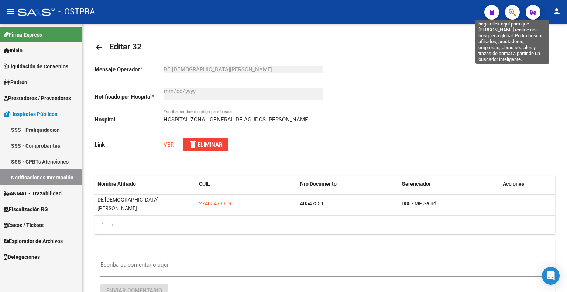
click at [511, 14] on icon "button" at bounding box center [512, 12] width 7 height 8
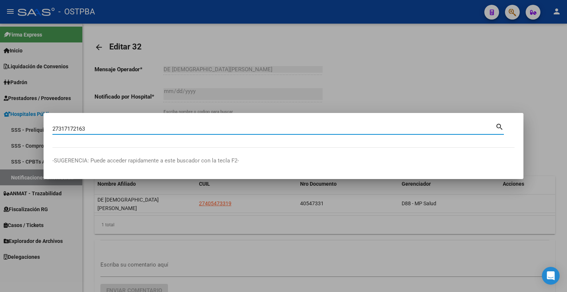
type input "27317172163"
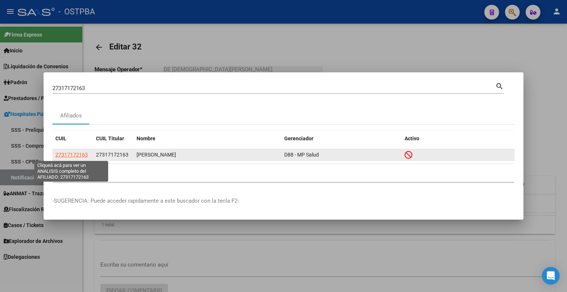
click at [72, 154] on span "27317172163" at bounding box center [71, 155] width 32 height 6
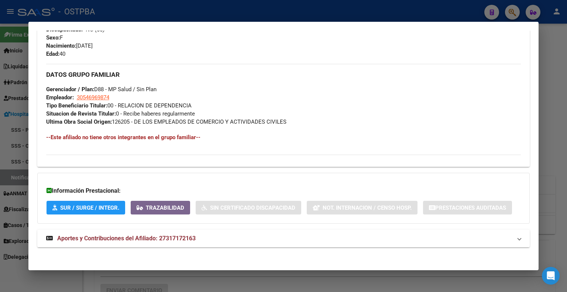
scroll to position [339, 0]
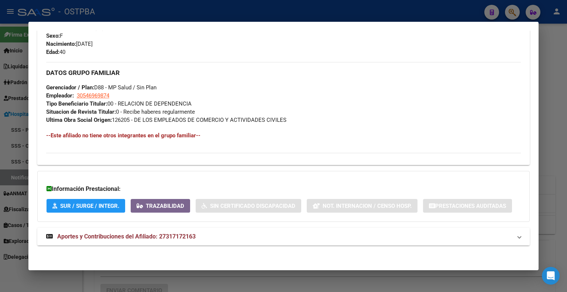
click at [137, 230] on mat-expansion-panel-header "Aportes y Contribuciones del Afiliado: 27317172163" at bounding box center [283, 237] width 492 height 18
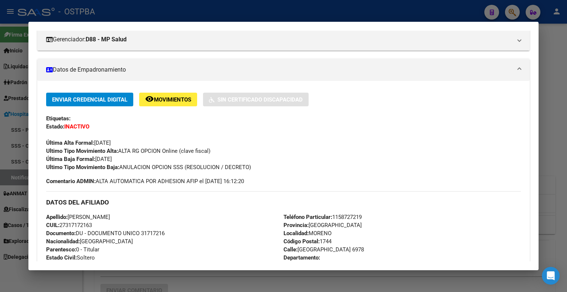
scroll to position [117, 0]
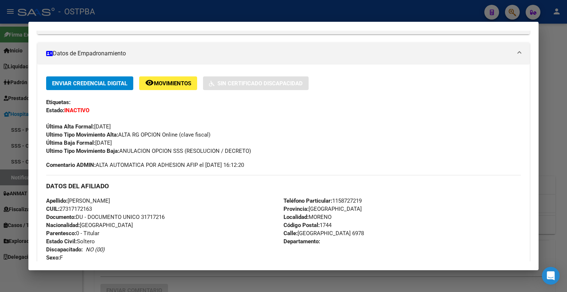
drag, startPoint x: 122, startPoint y: 151, endPoint x: 257, endPoint y: 151, distance: 134.8
click at [257, 151] on div "Ultimo Tipo Movimiento Baja: ANULACION OPCION SSS (RESOLUCION / DECRETO)" at bounding box center [283, 151] width 475 height 8
copy span "ANULACION OPCION SSS (RESOLUCION / DECRETO)"
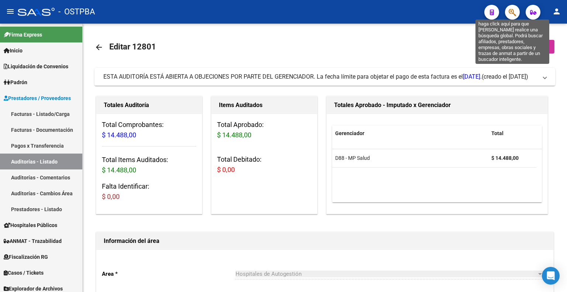
click at [512, 11] on icon "button" at bounding box center [512, 12] width 7 height 8
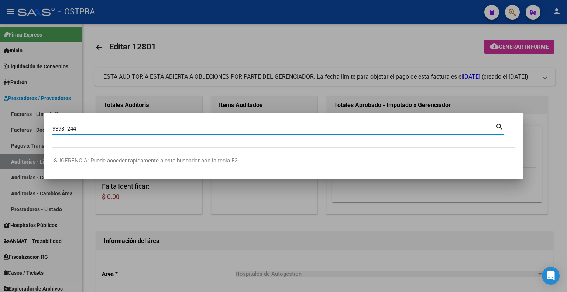
type input "93981244"
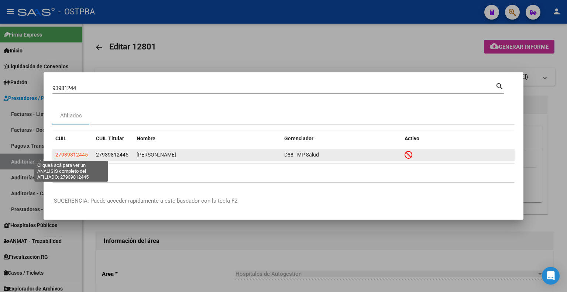
click at [73, 154] on span "27939812445" at bounding box center [71, 155] width 32 height 6
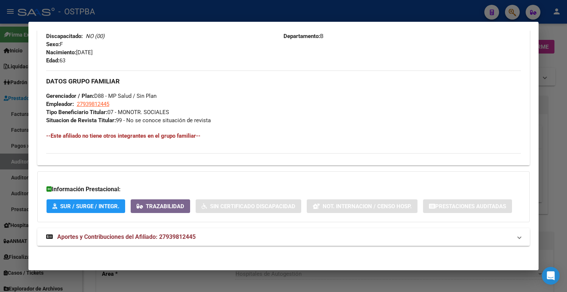
scroll to position [331, 0]
click at [176, 233] on span "Aportes y Contribuciones del Afiliado: 27939812445" at bounding box center [126, 236] width 138 height 7
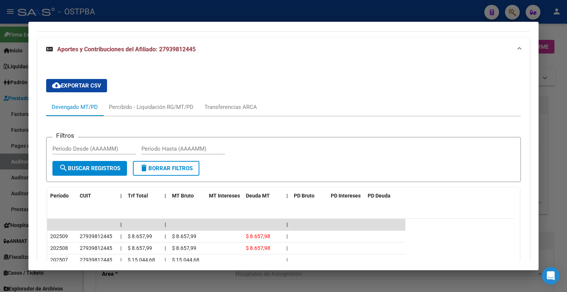
scroll to position [660, 0]
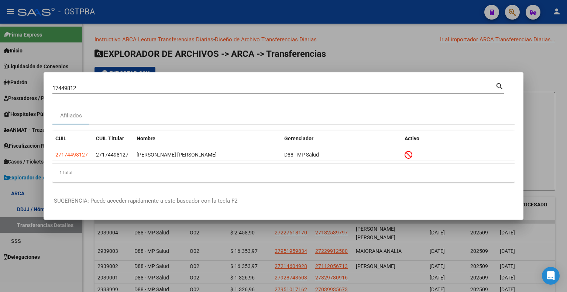
click at [449, 62] on div at bounding box center [283, 146] width 567 height 292
